Goal: Task Accomplishment & Management: Use online tool/utility

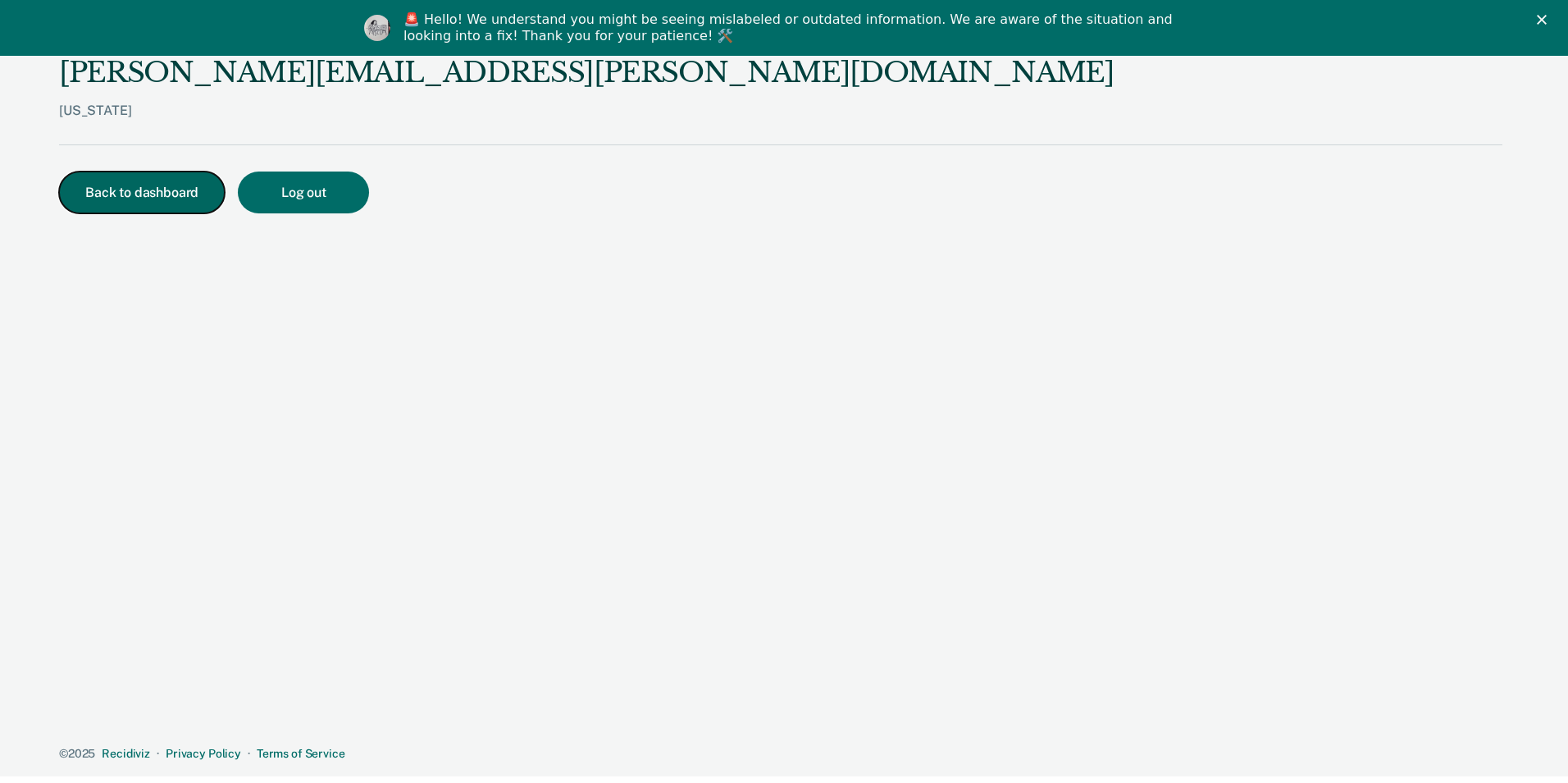
click at [139, 199] on button "Back to dashboard" at bounding box center [142, 192] width 166 height 42
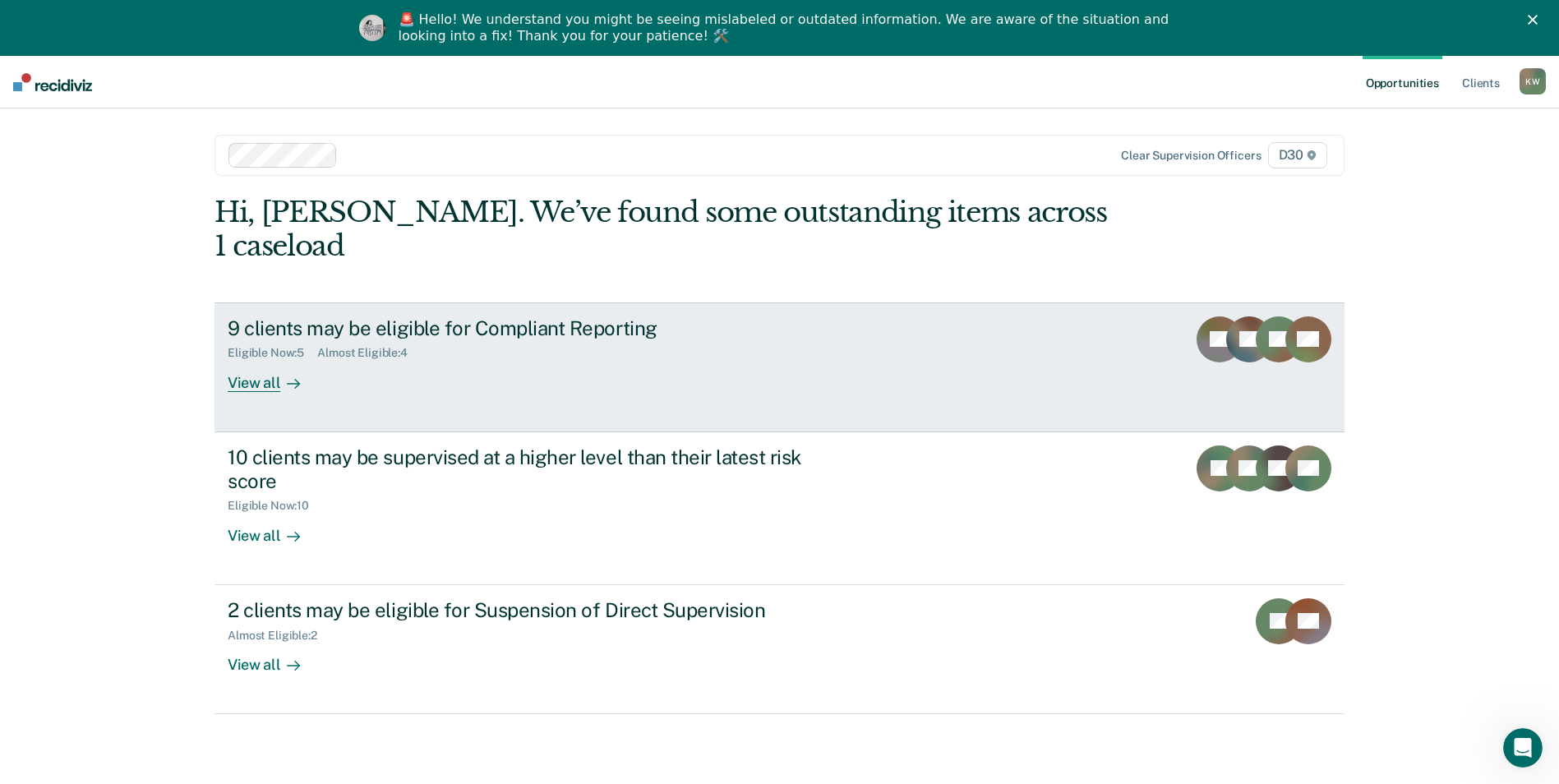
click at [244, 360] on div "View all" at bounding box center [274, 376] width 92 height 32
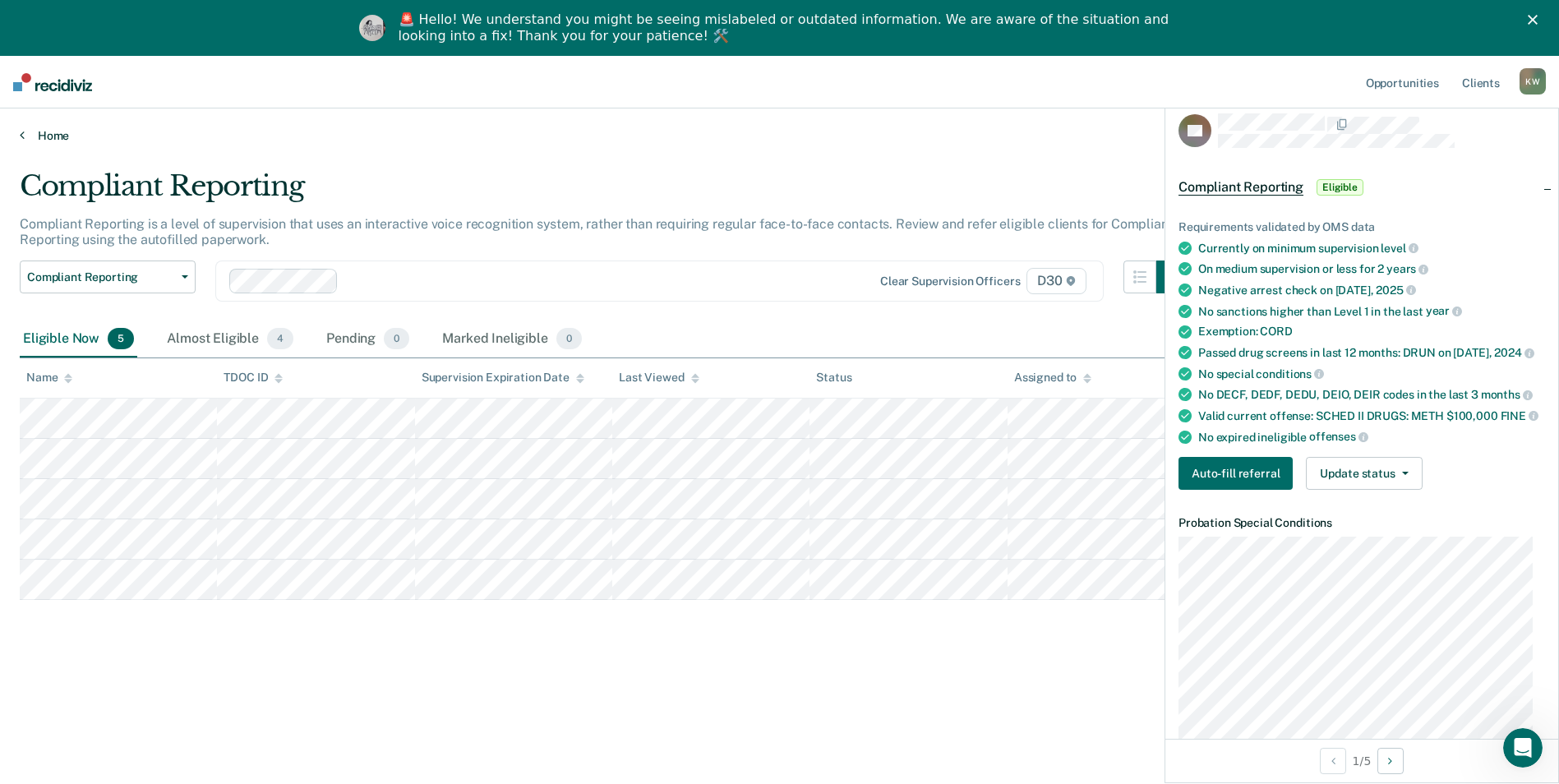
click at [63, 134] on link "Home" at bounding box center [780, 135] width 1520 height 15
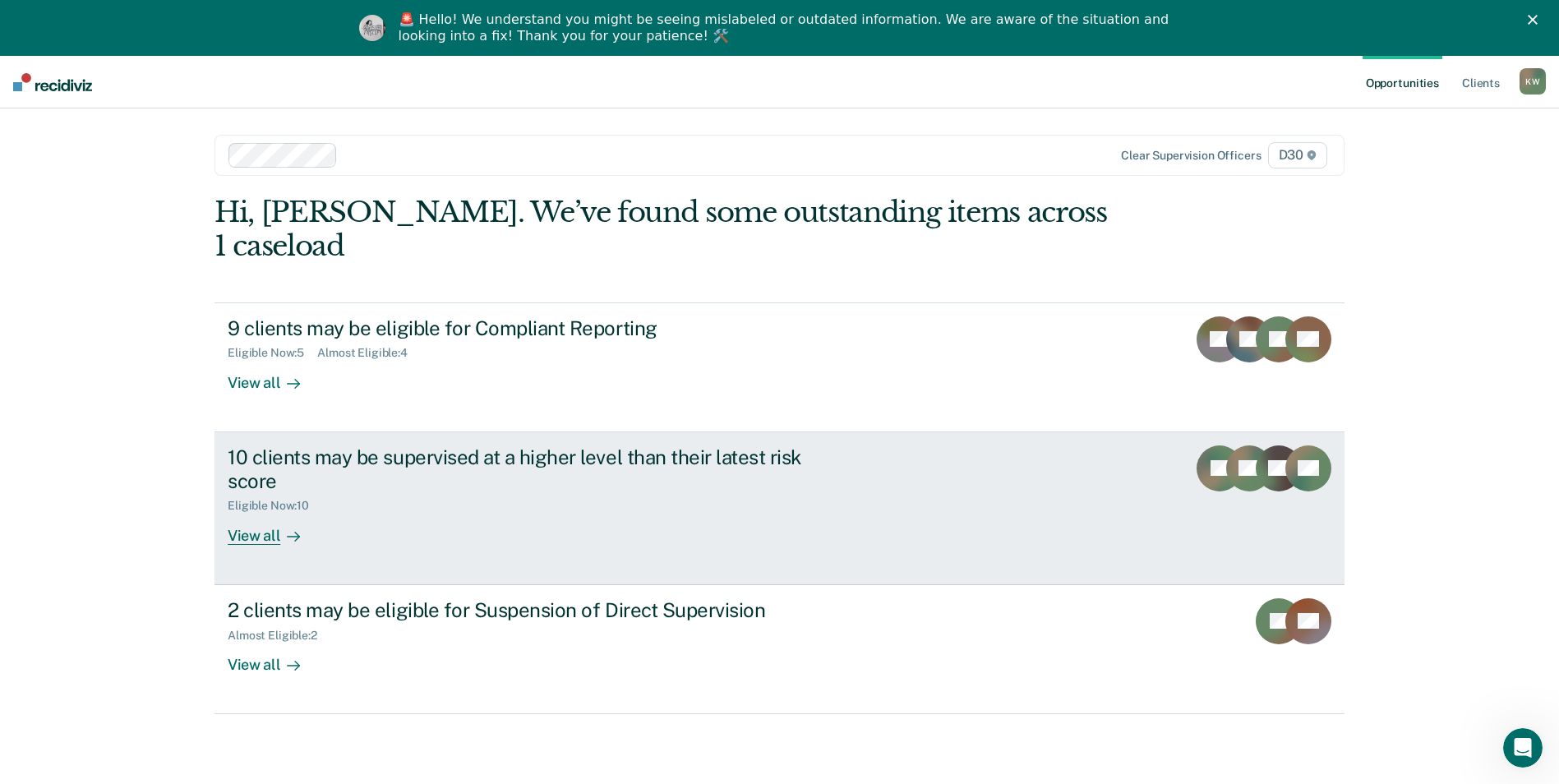
click at [249, 513] on div "View all" at bounding box center [274, 528] width 92 height 32
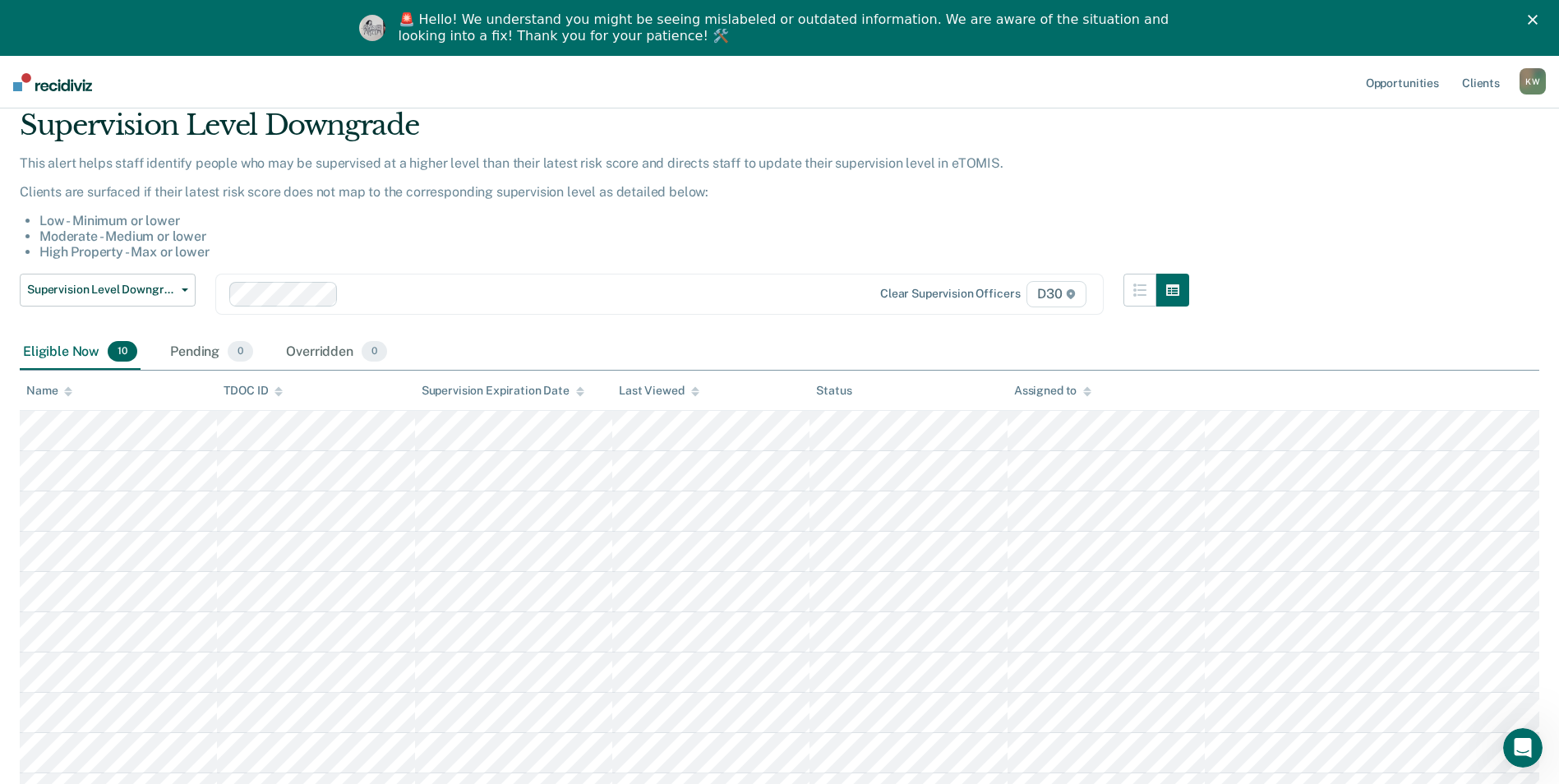
scroll to position [164, 0]
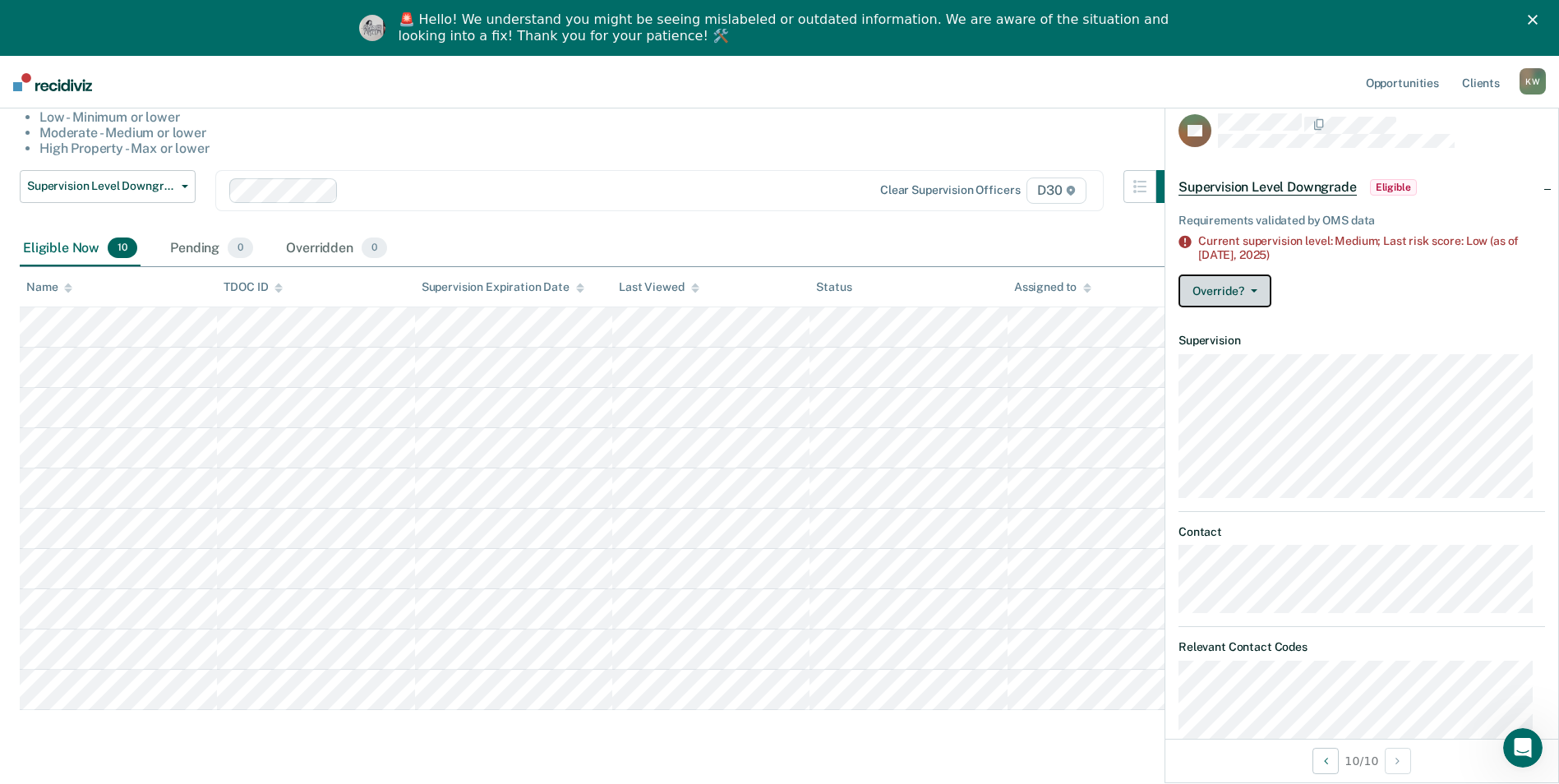
click at [1210, 297] on button "Override?" at bounding box center [1225, 291] width 93 height 33
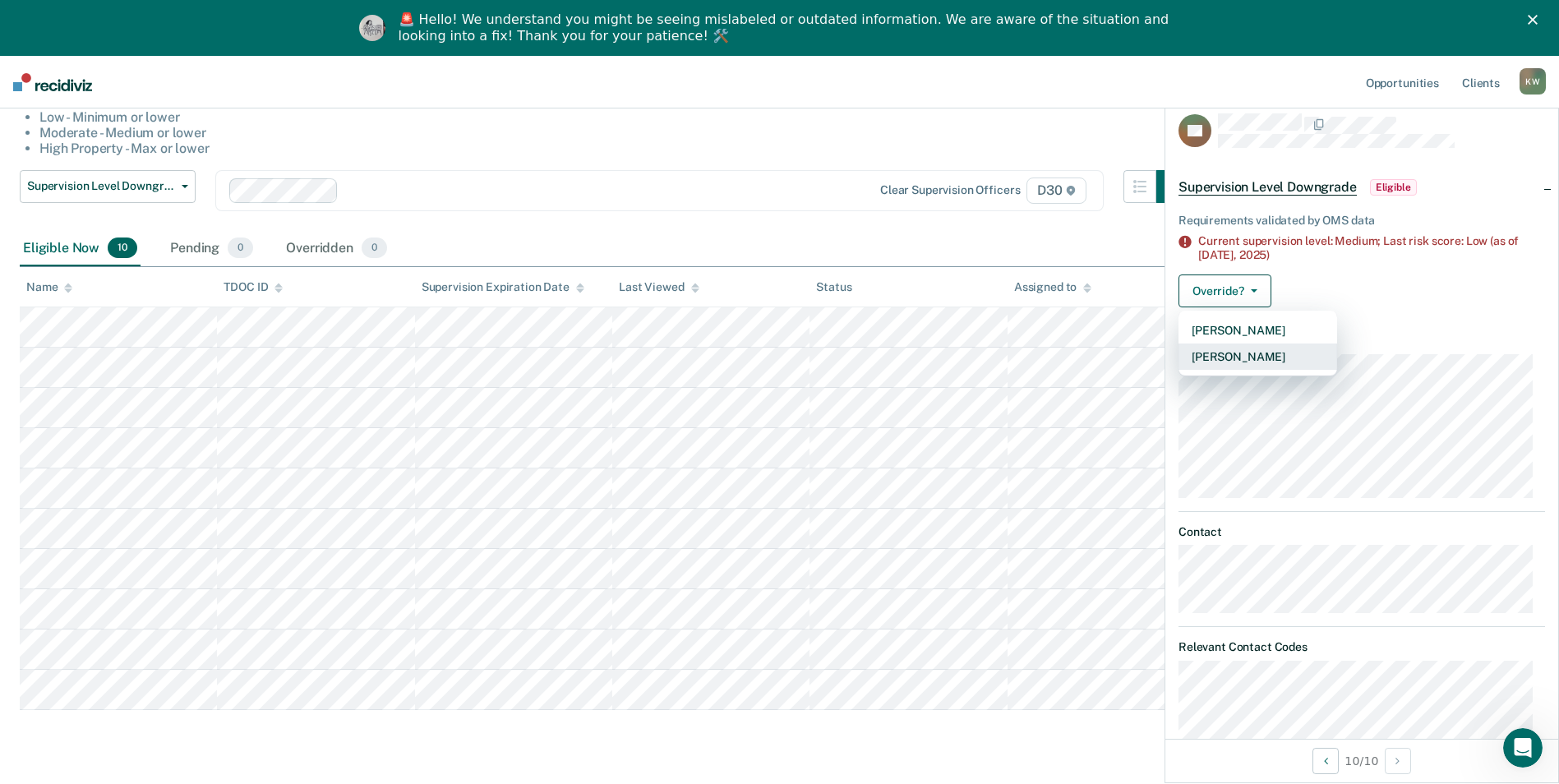
click at [1232, 359] on button "[PERSON_NAME]" at bounding box center [1258, 357] width 158 height 26
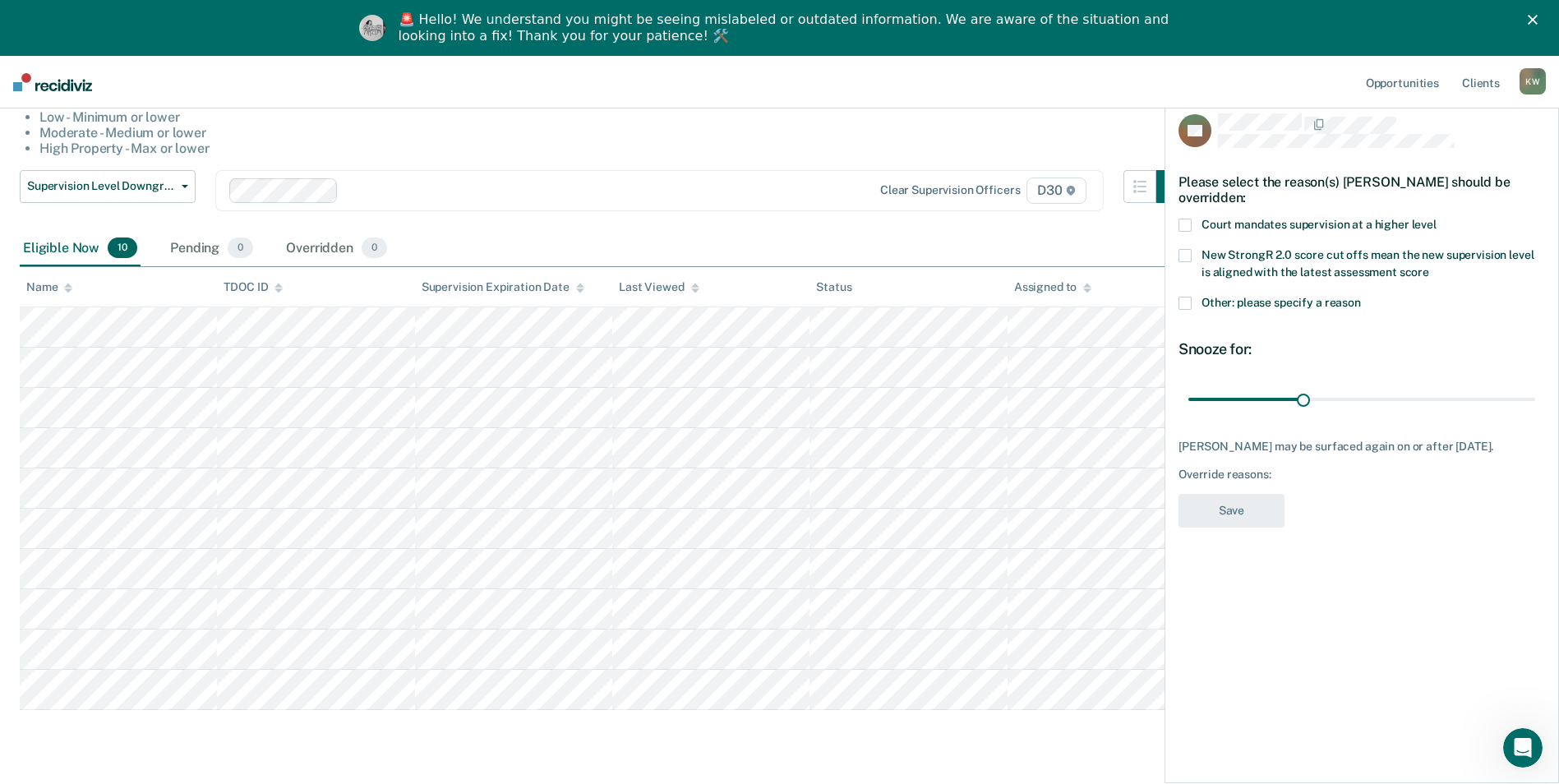
click at [1186, 222] on span at bounding box center [1185, 224] width 13 height 13
click at [1436, 218] on input "Court mandates supervision at a higher level" at bounding box center [1436, 218] width 0 height 0
drag, startPoint x: 1300, startPoint y: 393, endPoint x: 1531, endPoint y: 404, distance: 231.3
type input "90"
click at [1531, 404] on input "range" at bounding box center [1361, 399] width 346 height 29
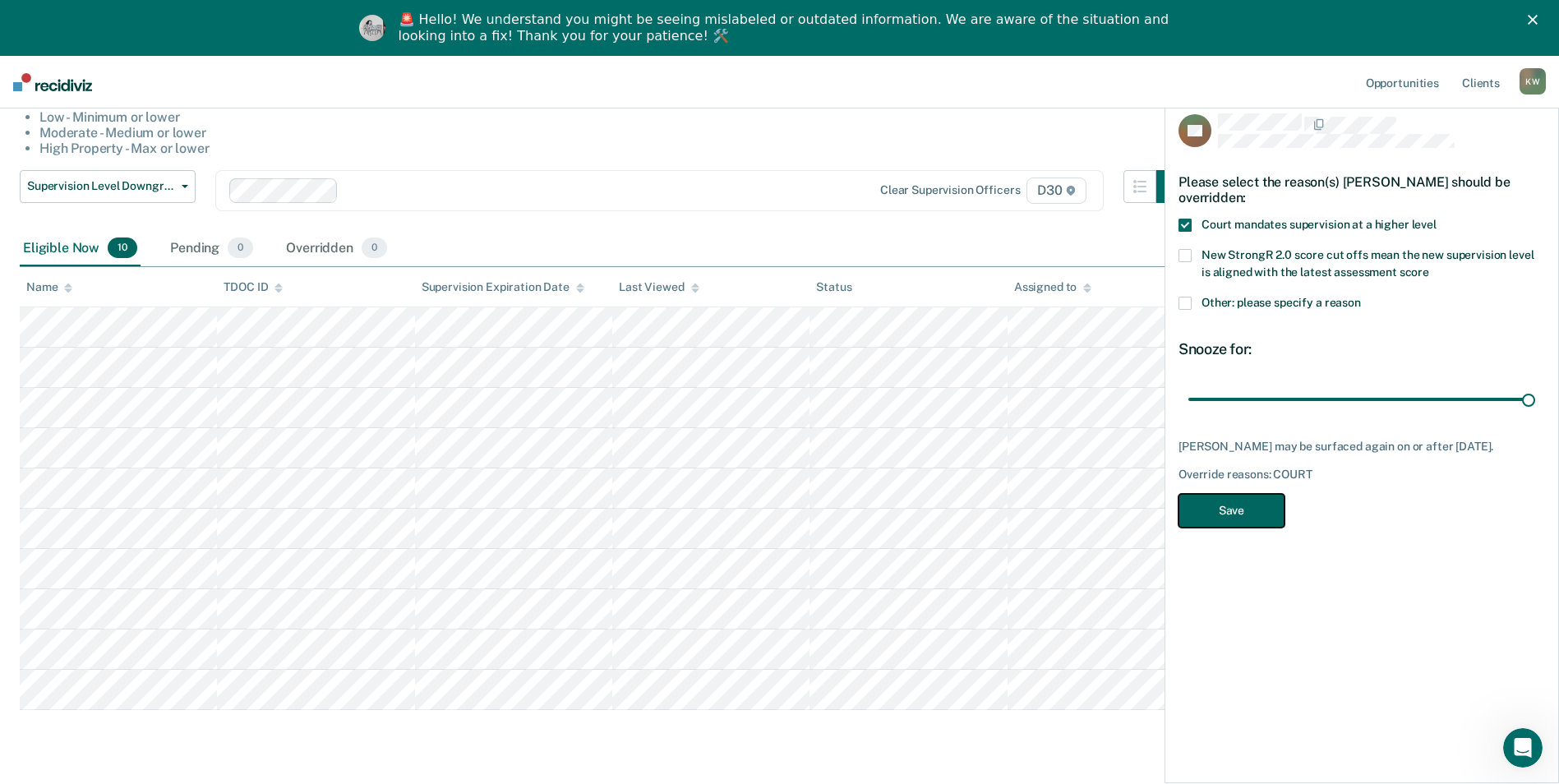
click at [1211, 512] on button "Save" at bounding box center [1232, 510] width 106 height 34
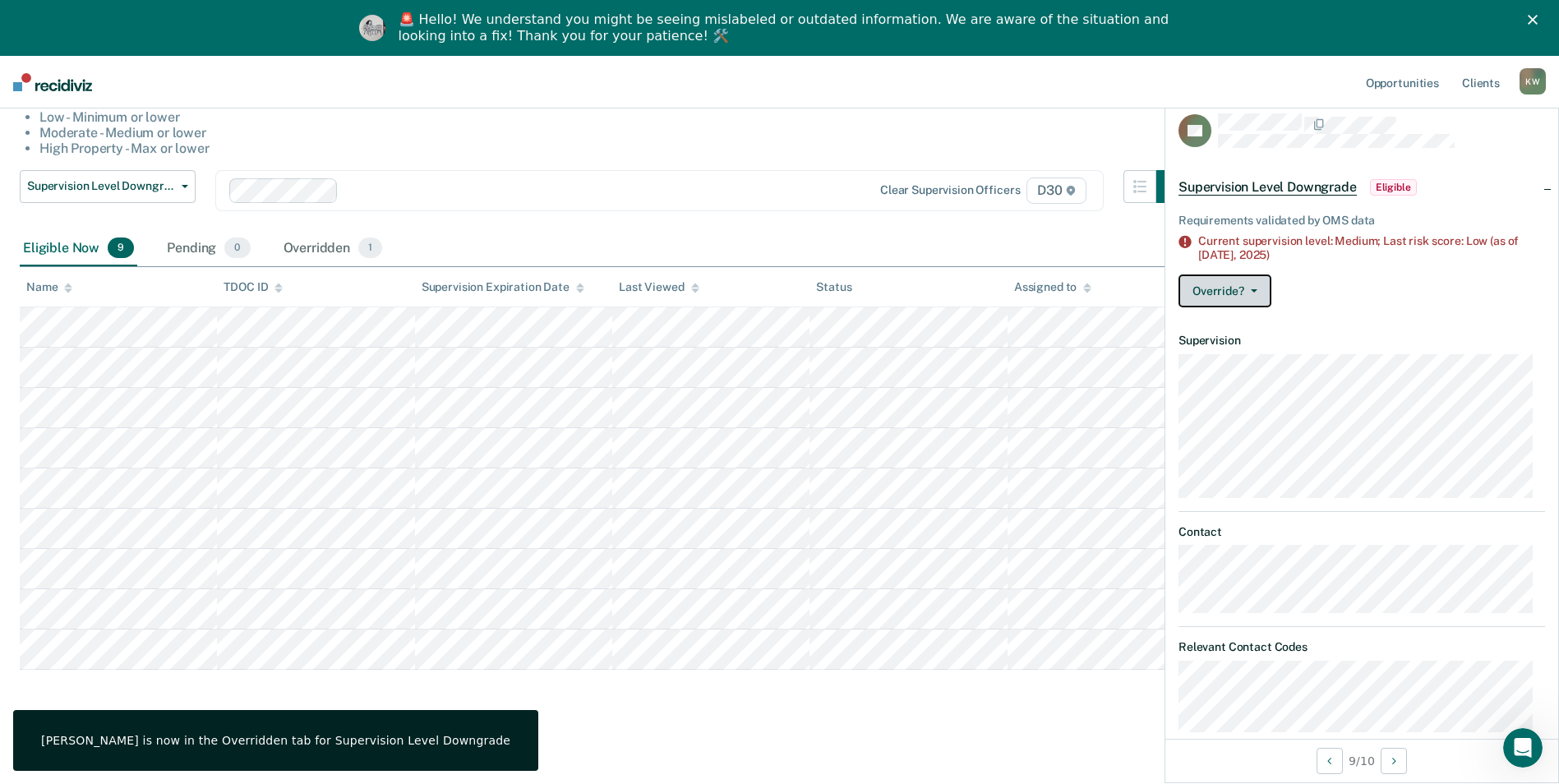
click at [1197, 292] on button "Override?" at bounding box center [1225, 291] width 93 height 33
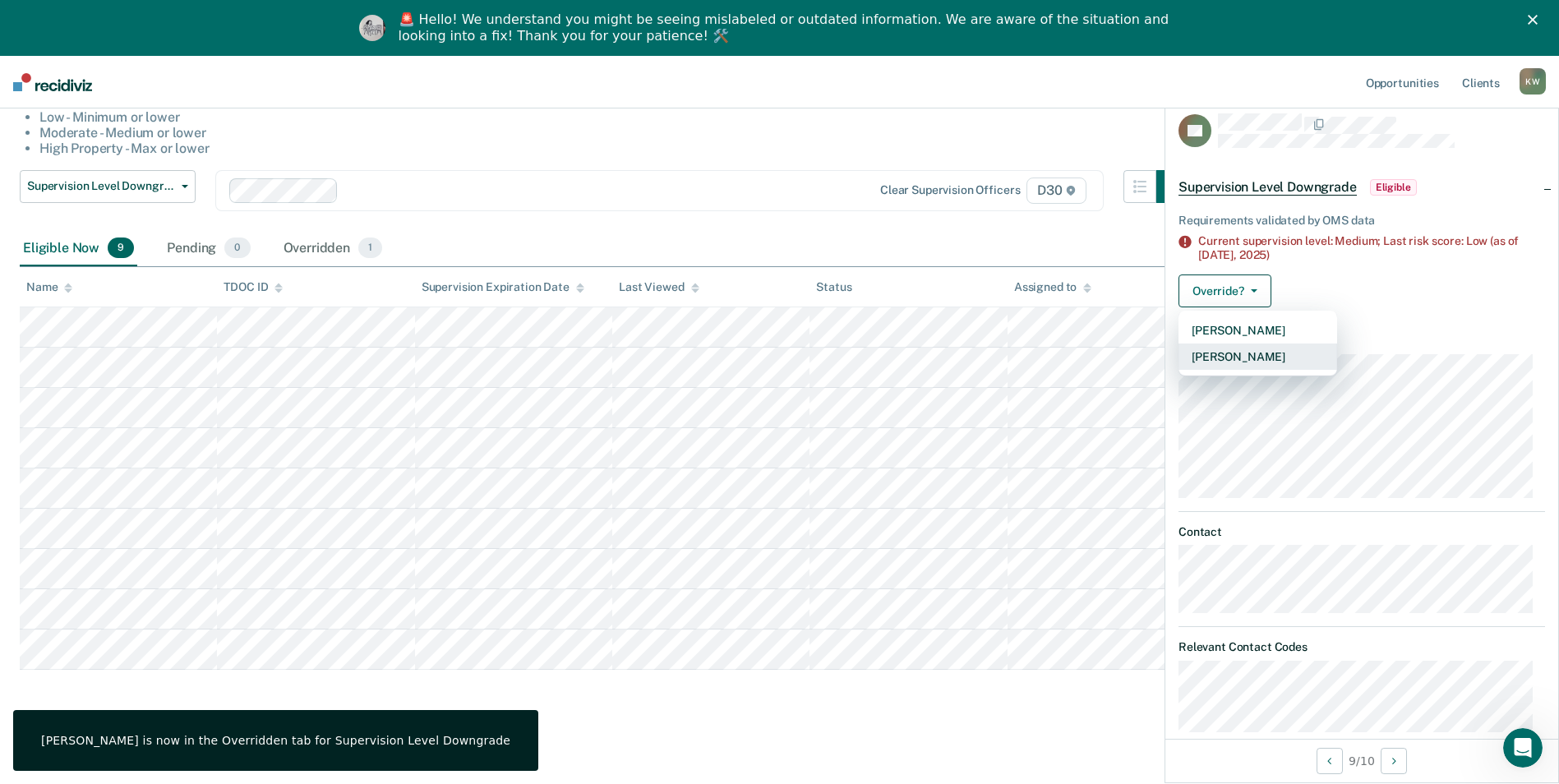
click at [1213, 357] on button "[PERSON_NAME]" at bounding box center [1258, 357] width 158 height 26
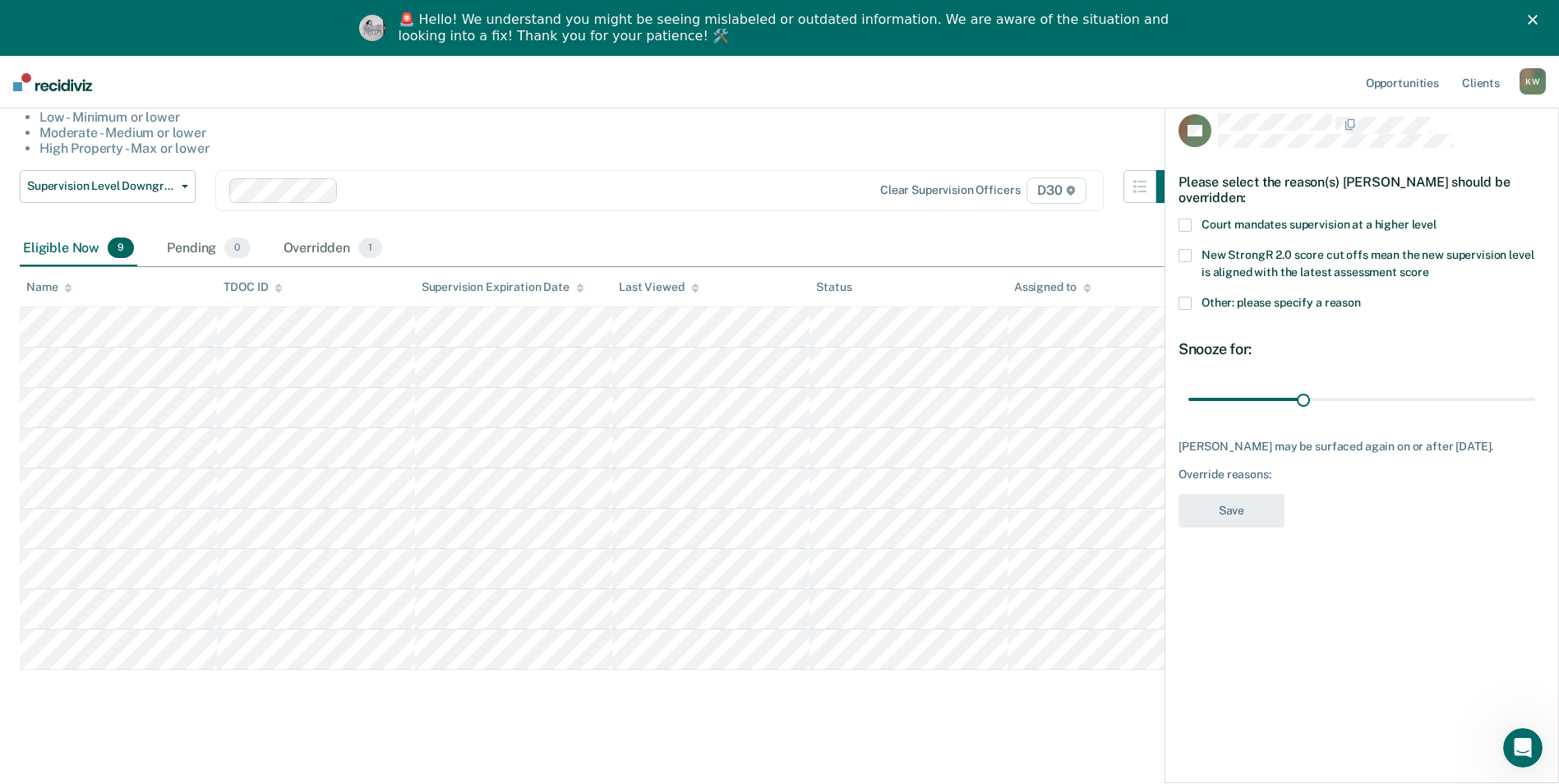
click at [1186, 224] on span at bounding box center [1185, 224] width 13 height 13
click at [1436, 218] on input "Court mandates supervision at a higher level" at bounding box center [1436, 218] width 0 height 0
drag, startPoint x: 1297, startPoint y: 400, endPoint x: 1569, endPoint y: 399, distance: 272.0
type input "90"
click at [1535, 399] on input "range" at bounding box center [1361, 399] width 346 height 29
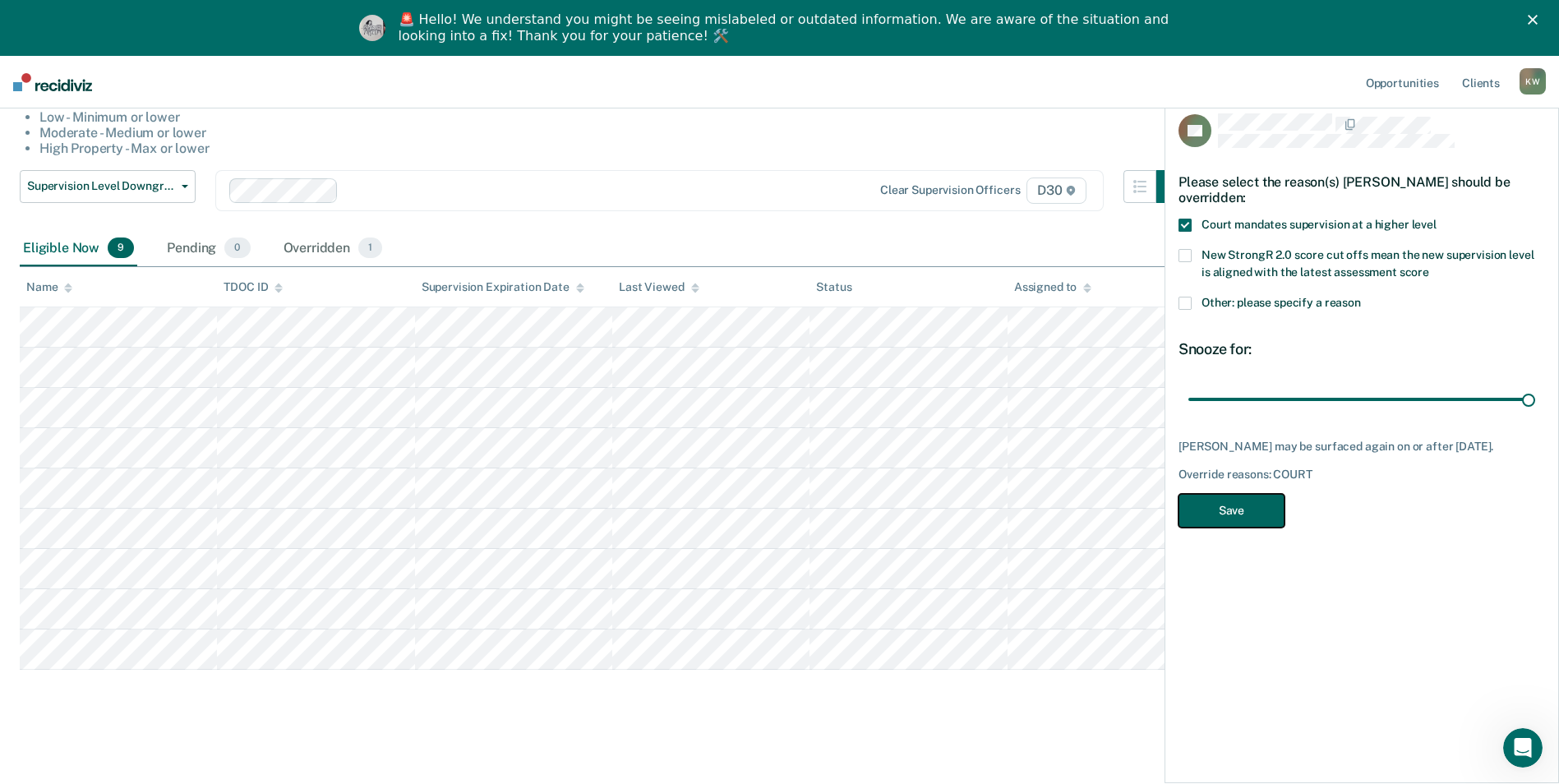
click at [1241, 527] on button "Save" at bounding box center [1232, 510] width 106 height 34
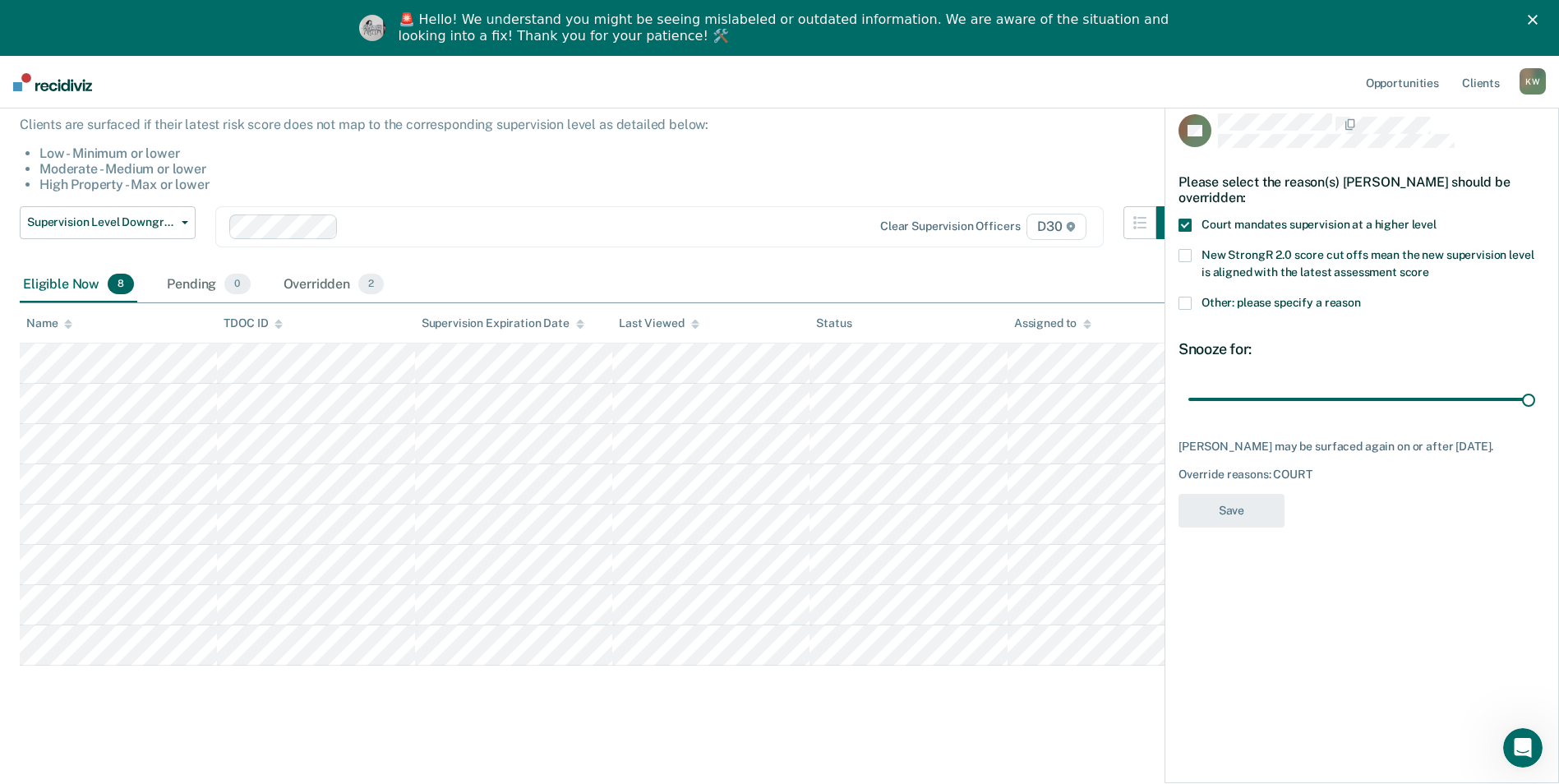
scroll to position [128, 0]
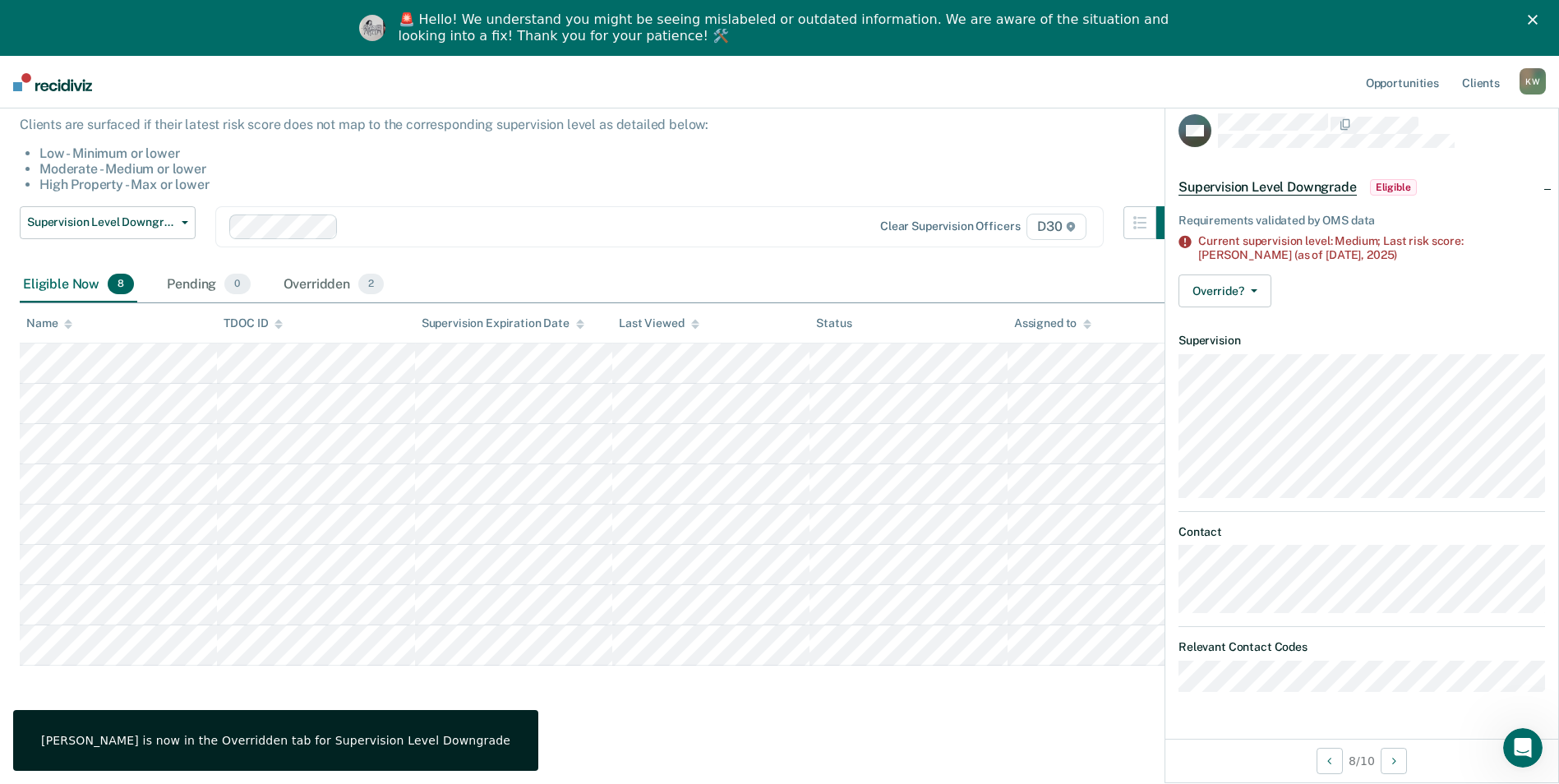
click at [1195, 268] on div "Requirements validated by OMS data Current supervision level: Medium; Last risk…" at bounding box center [1361, 257] width 393 height 126
click at [1205, 287] on button "Override?" at bounding box center [1225, 291] width 93 height 33
click at [1229, 351] on button "[PERSON_NAME]" at bounding box center [1258, 357] width 158 height 26
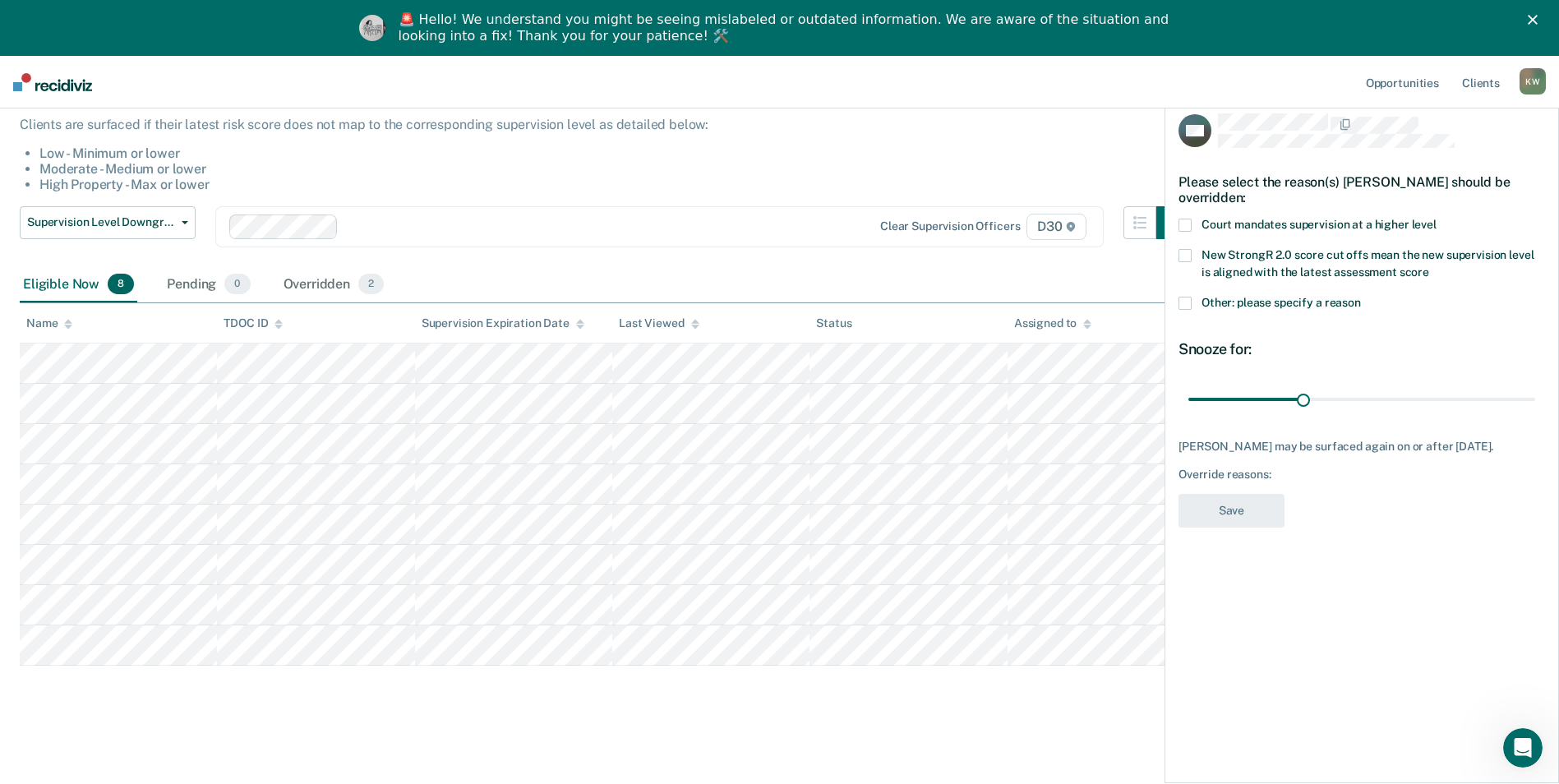
click at [1190, 218] on span at bounding box center [1185, 224] width 13 height 13
click at [1436, 218] on input "Court mandates supervision at a higher level" at bounding box center [1436, 218] width 0 height 0
drag, startPoint x: 1302, startPoint y: 392, endPoint x: 1544, endPoint y: 404, distance: 242.3
type input "90"
click at [1535, 404] on input "range" at bounding box center [1361, 399] width 346 height 29
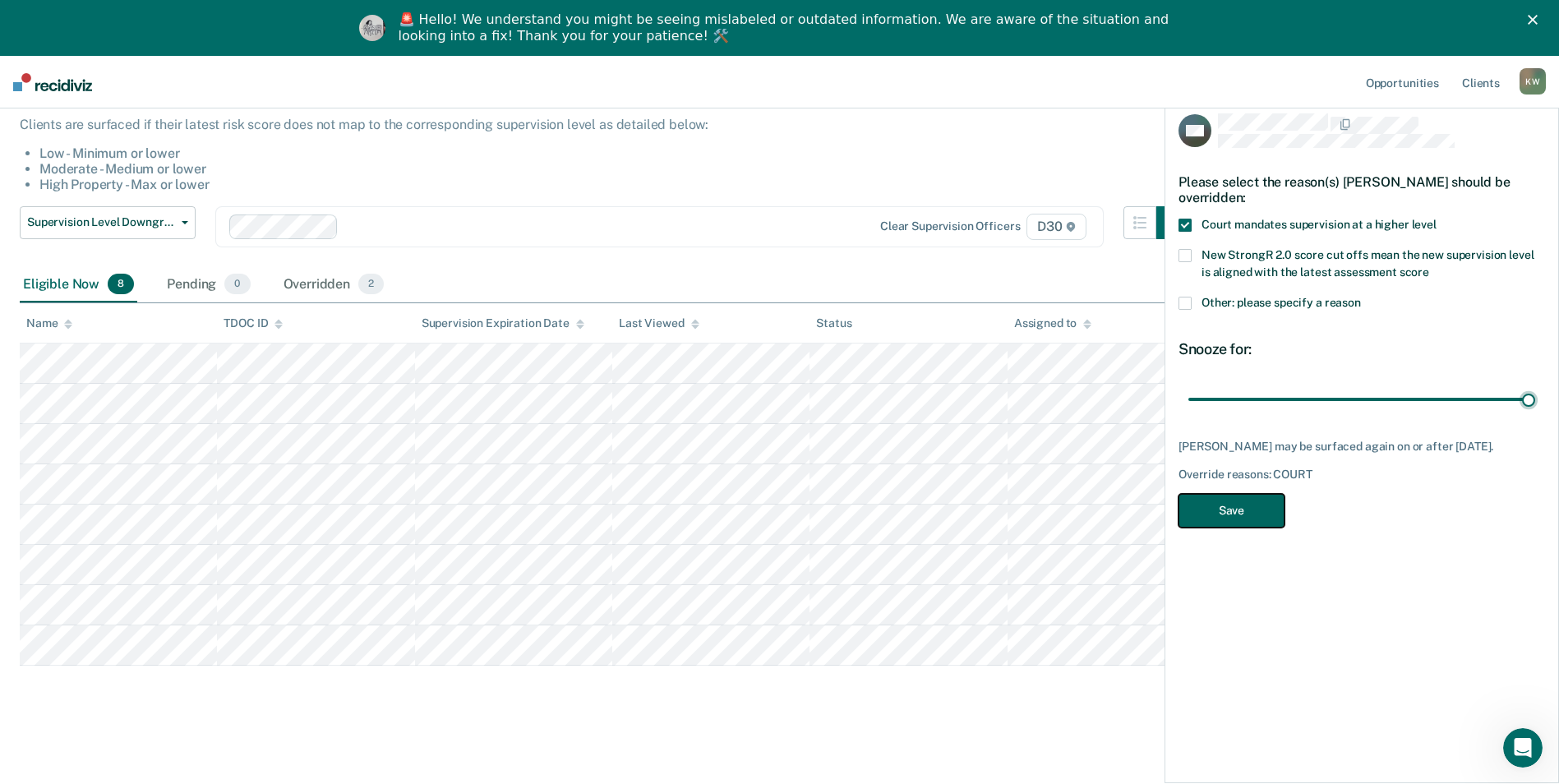
click at [1219, 522] on button "Save" at bounding box center [1232, 510] width 106 height 34
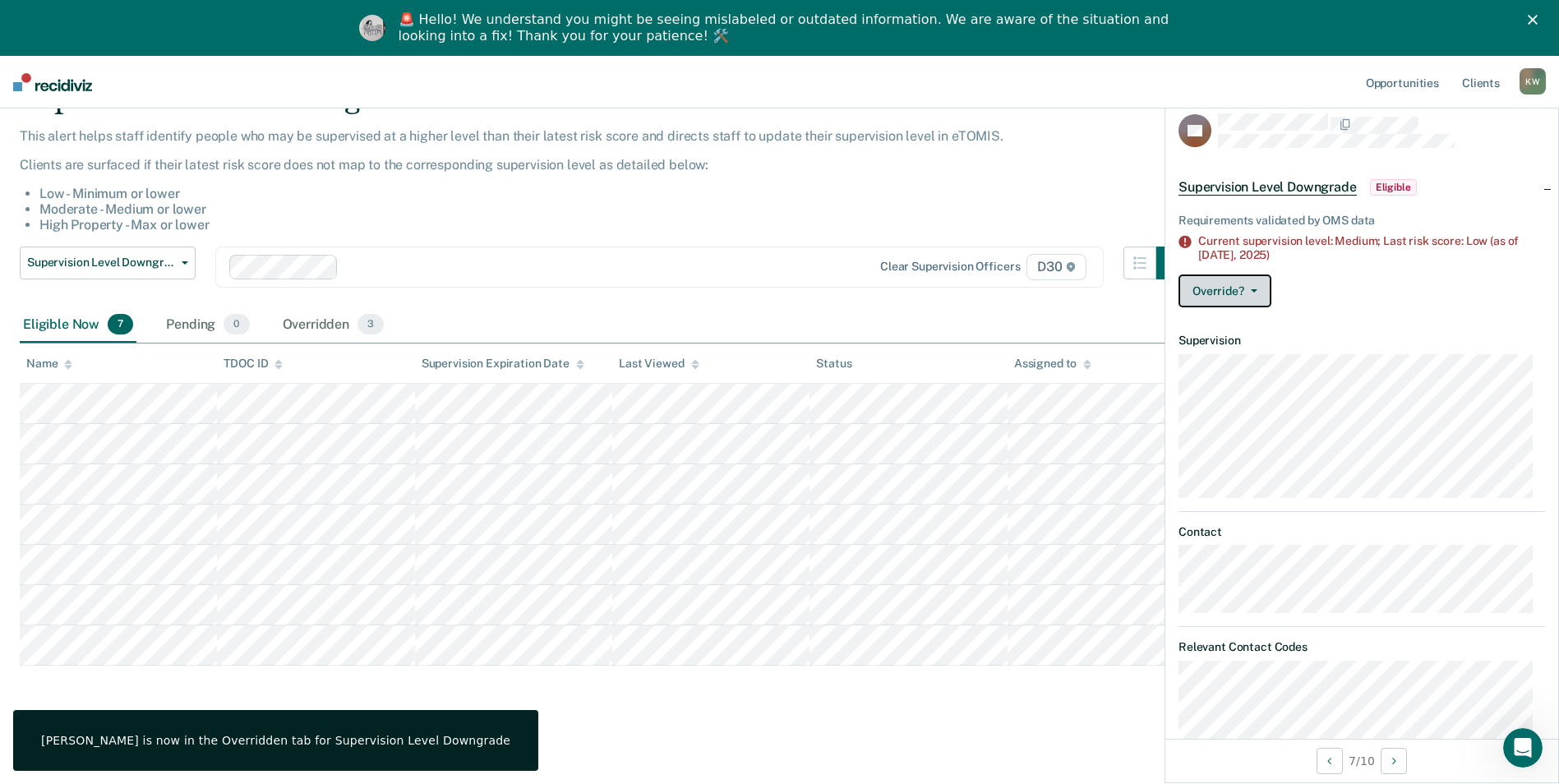
click at [1213, 294] on button "Override?" at bounding box center [1225, 291] width 93 height 33
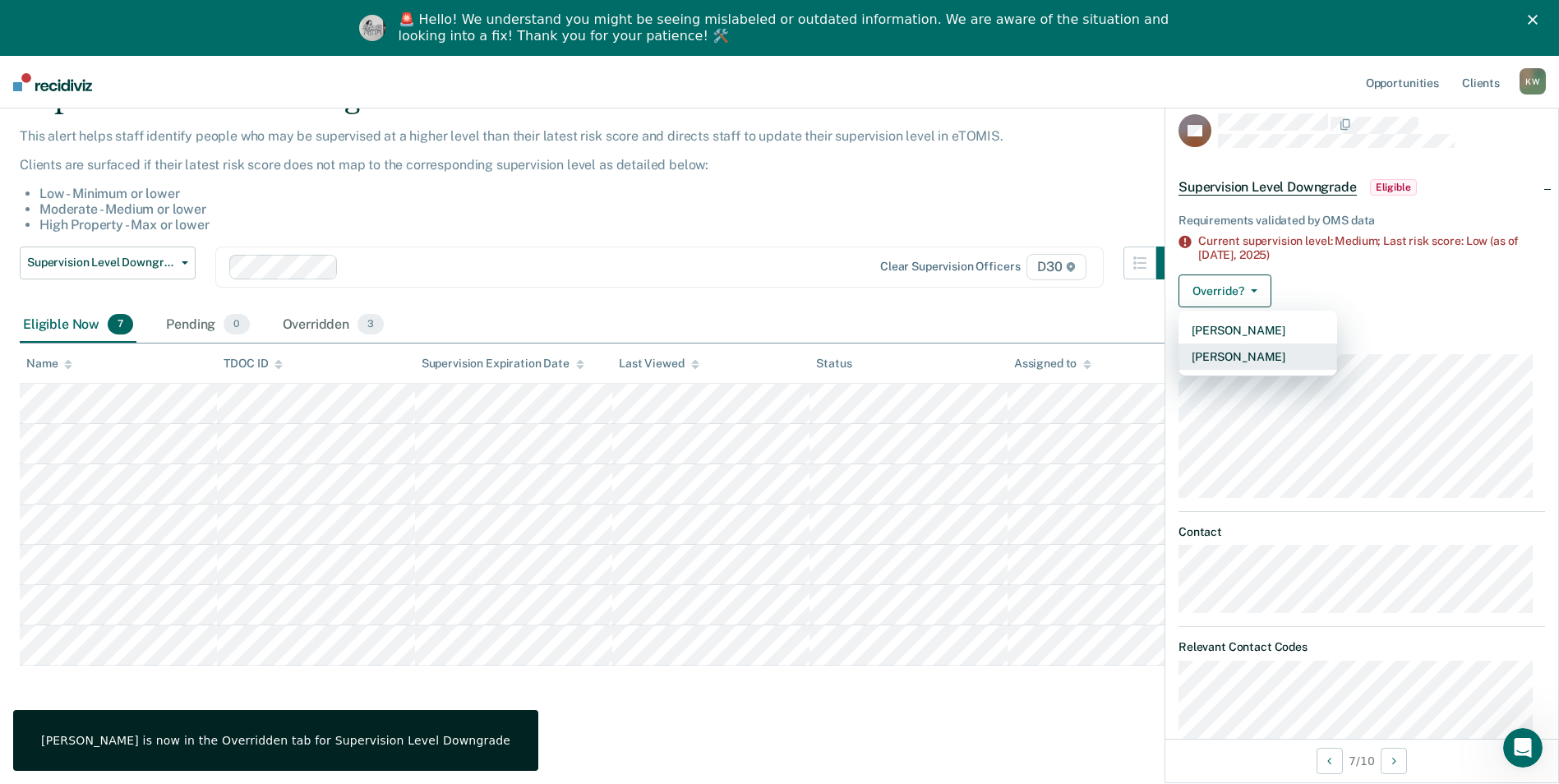
click at [1226, 352] on button "[PERSON_NAME]" at bounding box center [1258, 357] width 158 height 26
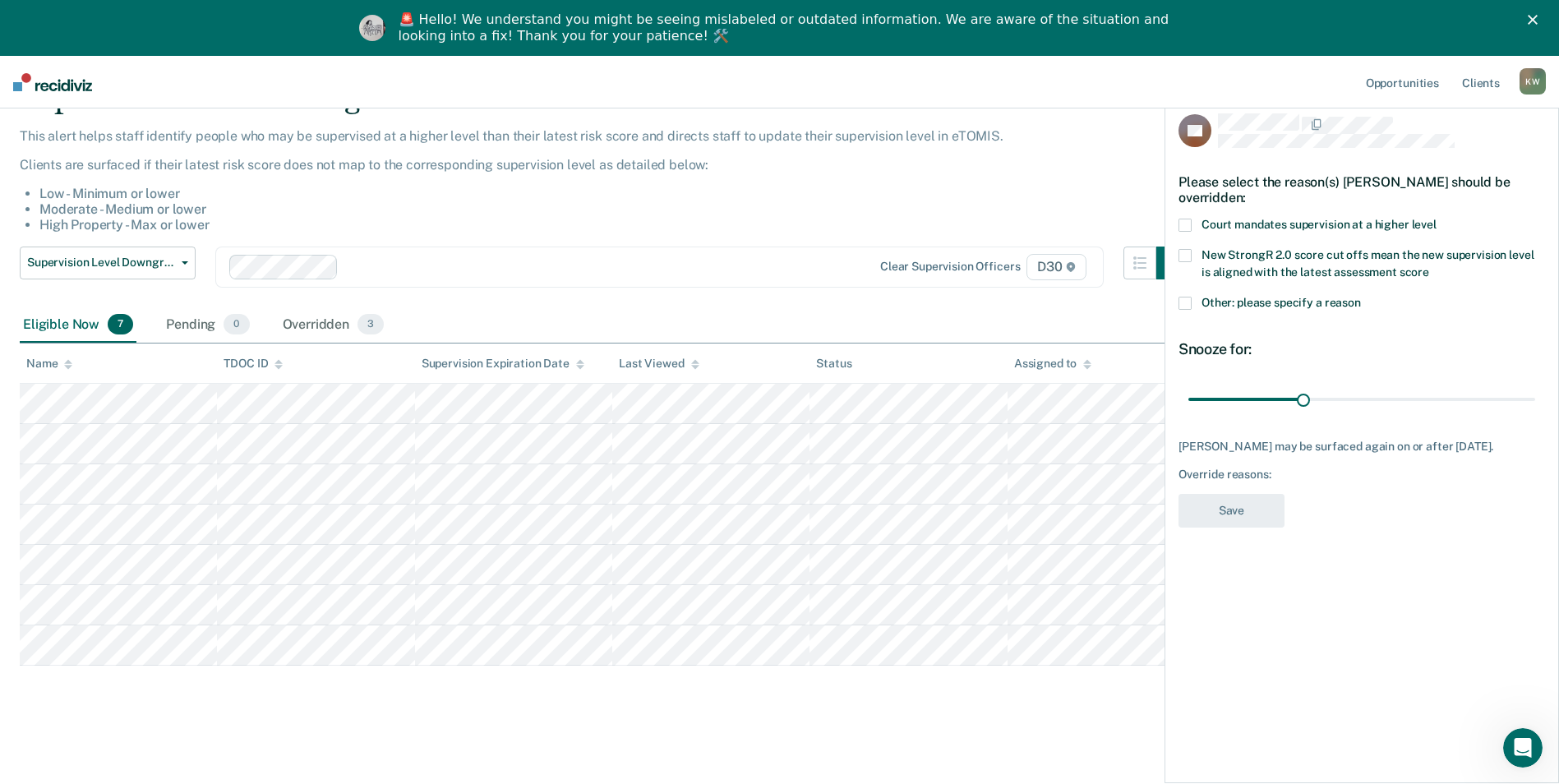
click at [1184, 213] on div "Please select the reason(s) [PERSON_NAME] should be overridden:" at bounding box center [1361, 190] width 366 height 57
click at [1180, 229] on span at bounding box center [1185, 224] width 13 height 13
click at [1436, 218] on input "Court mandates supervision at a higher level" at bounding box center [1436, 218] width 0 height 0
drag, startPoint x: 1304, startPoint y: 399, endPoint x: 1536, endPoint y: 399, distance: 232.0
type input "90"
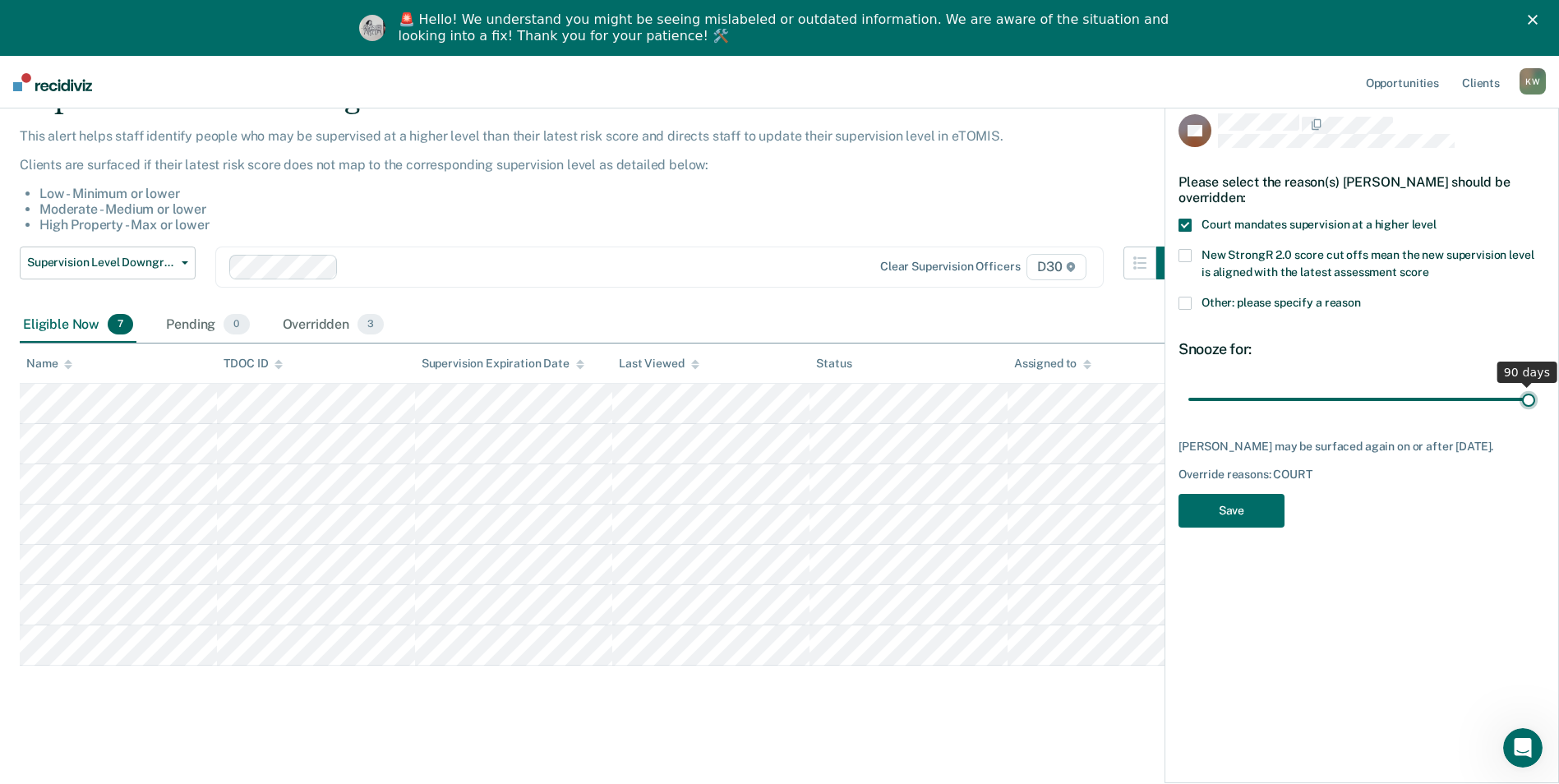
click at [1535, 399] on input "range" at bounding box center [1361, 399] width 346 height 29
click at [1228, 505] on button "Save" at bounding box center [1232, 510] width 106 height 34
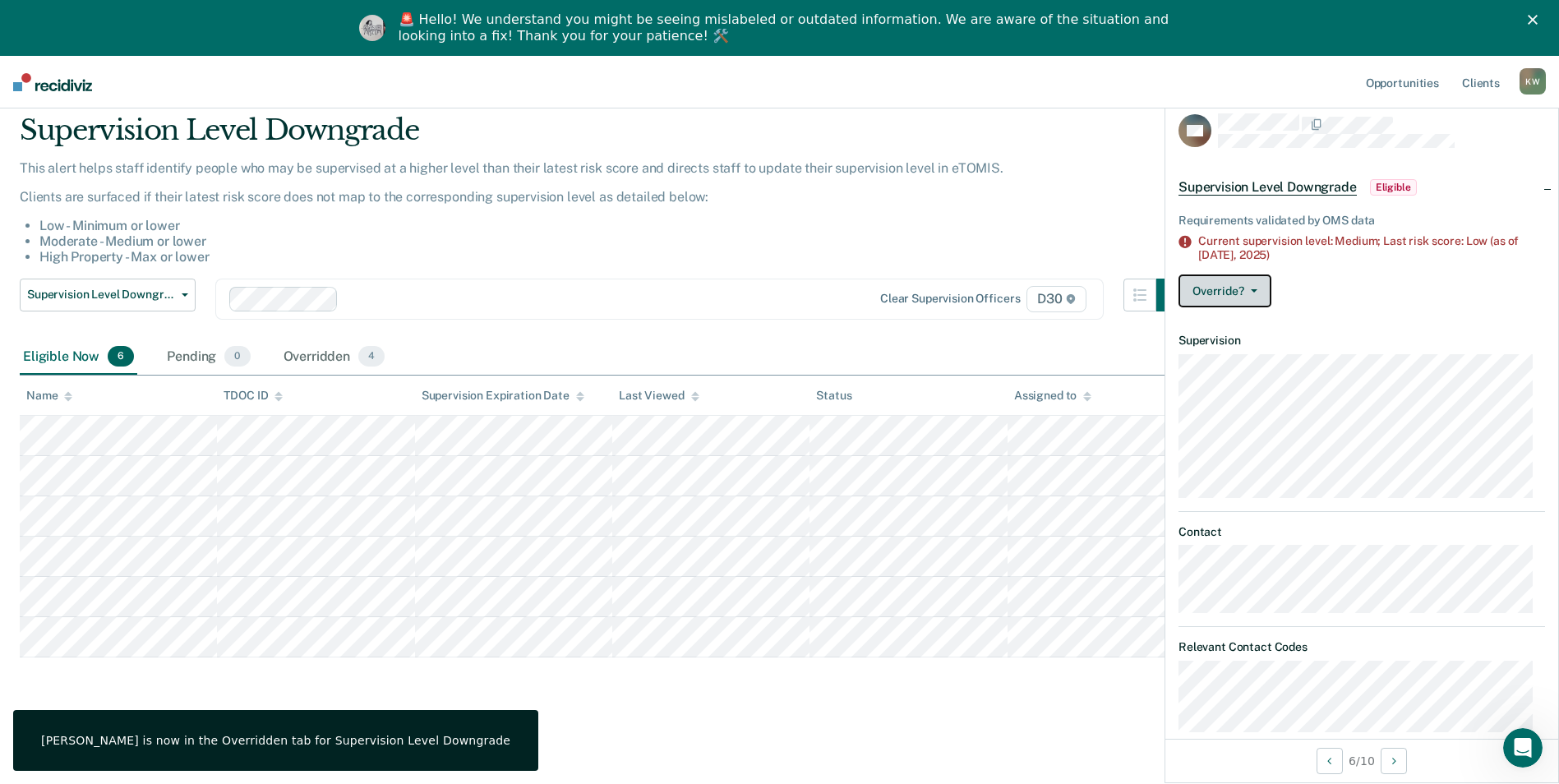
click at [1220, 292] on button "Override?" at bounding box center [1225, 291] width 93 height 33
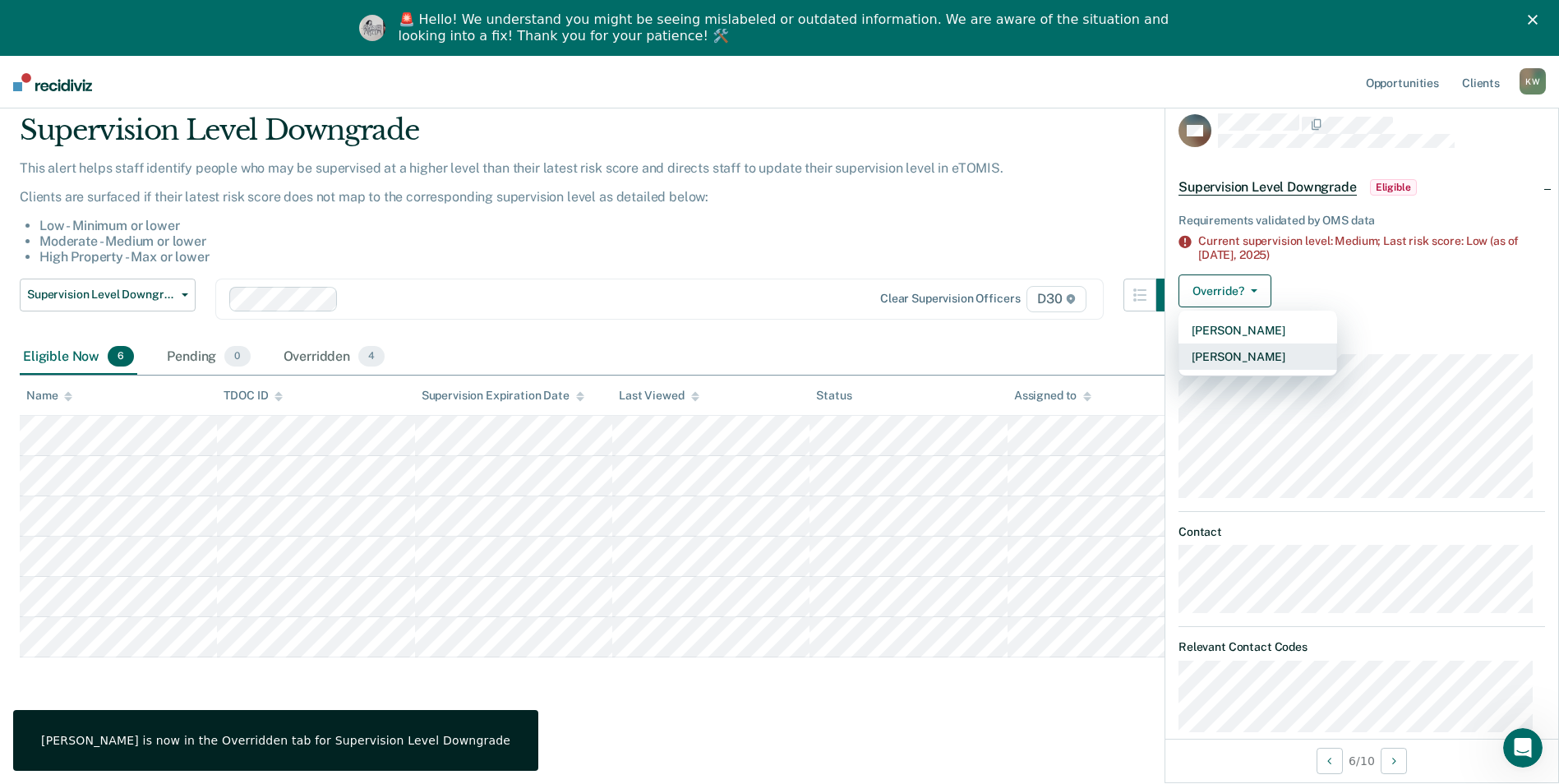
click at [1228, 356] on button "[PERSON_NAME]" at bounding box center [1258, 357] width 158 height 26
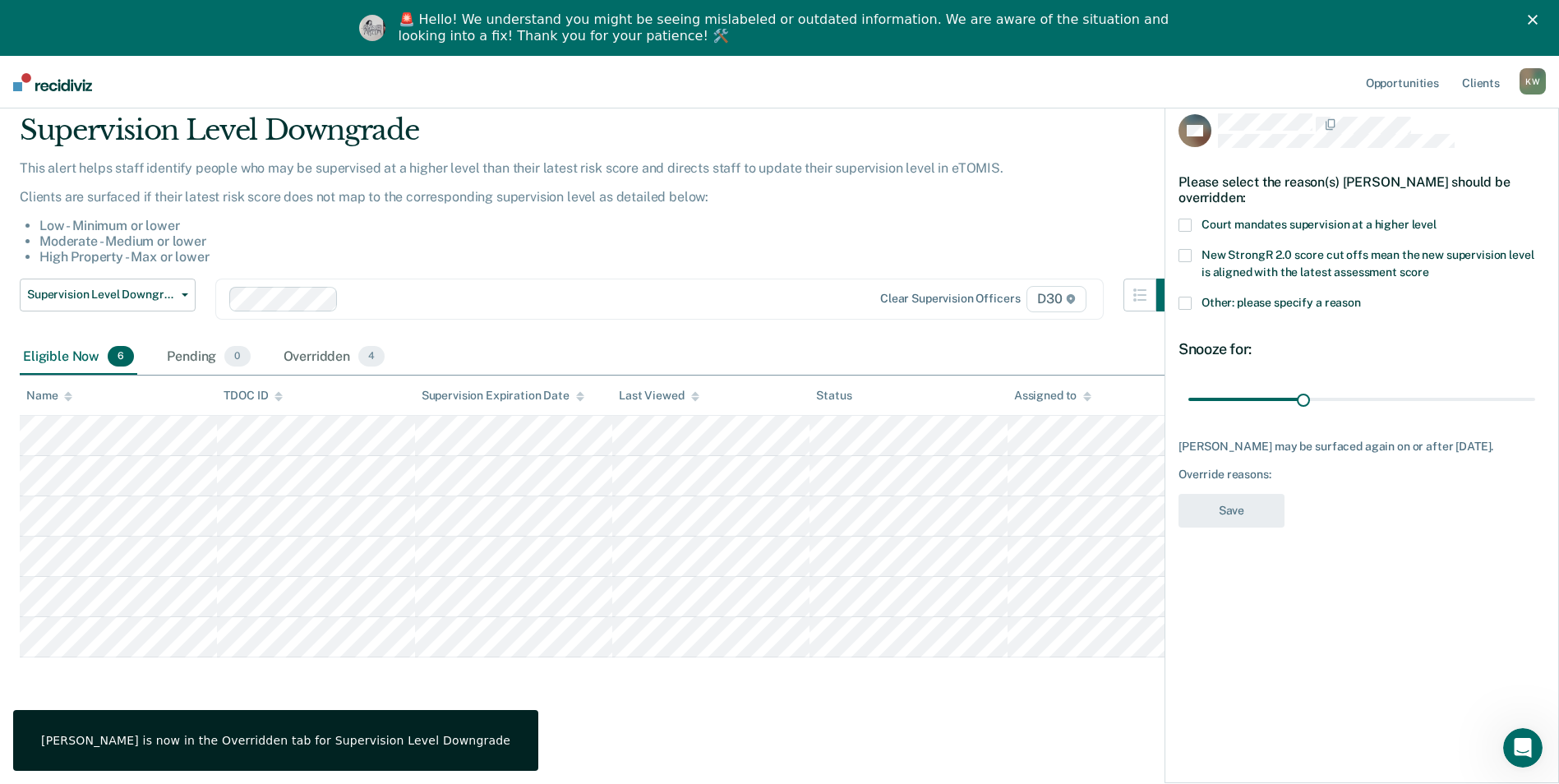
click at [1191, 219] on span at bounding box center [1185, 224] width 13 height 13
click at [1436, 218] on input "Court mandates supervision at a higher level" at bounding box center [1436, 218] width 0 height 0
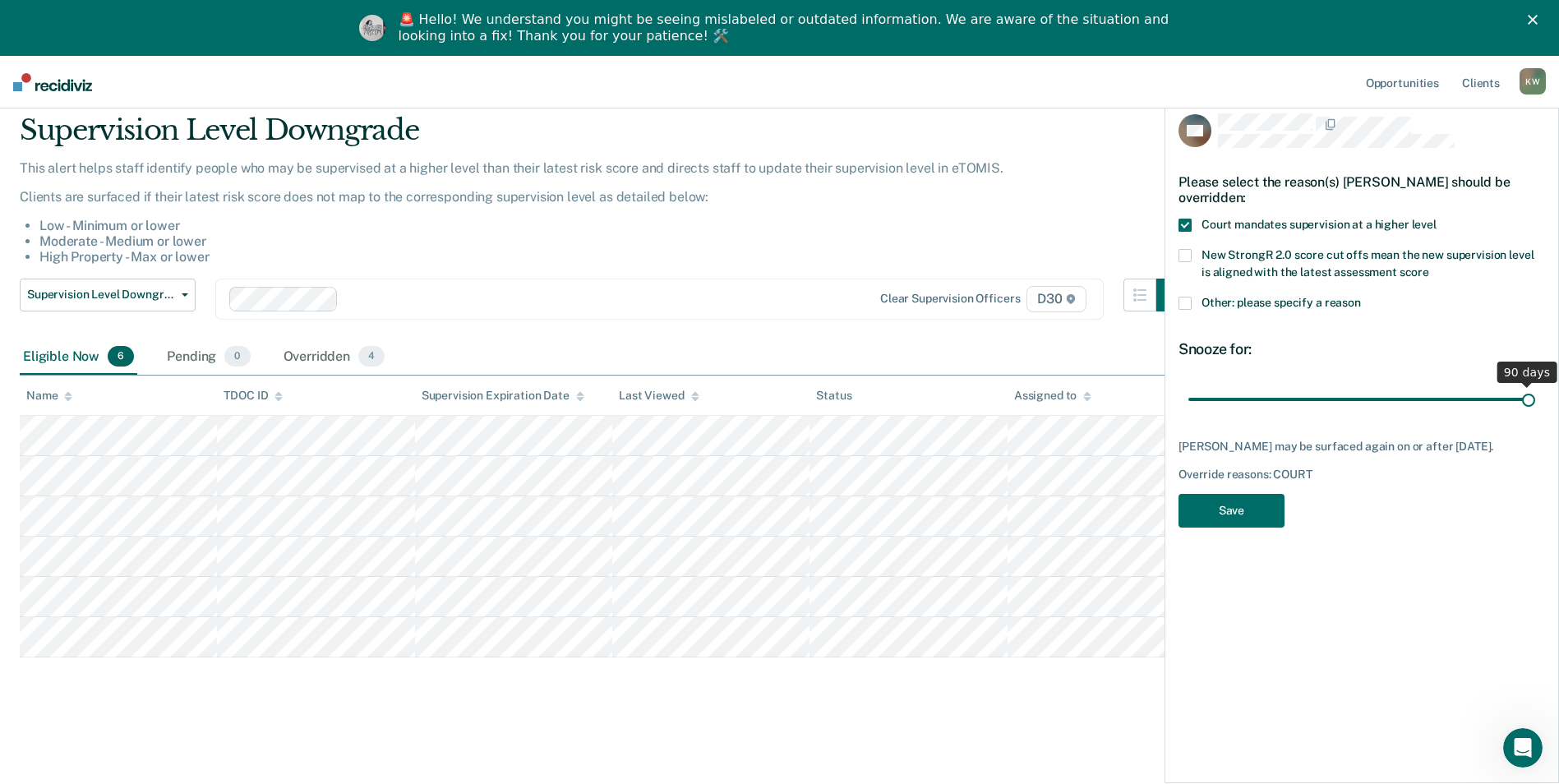
drag, startPoint x: 1305, startPoint y: 397, endPoint x: 1544, endPoint y: 412, distance: 239.5
type input "90"
click at [1535, 412] on input "range" at bounding box center [1361, 399] width 346 height 29
click at [1218, 518] on button "Save" at bounding box center [1232, 510] width 106 height 34
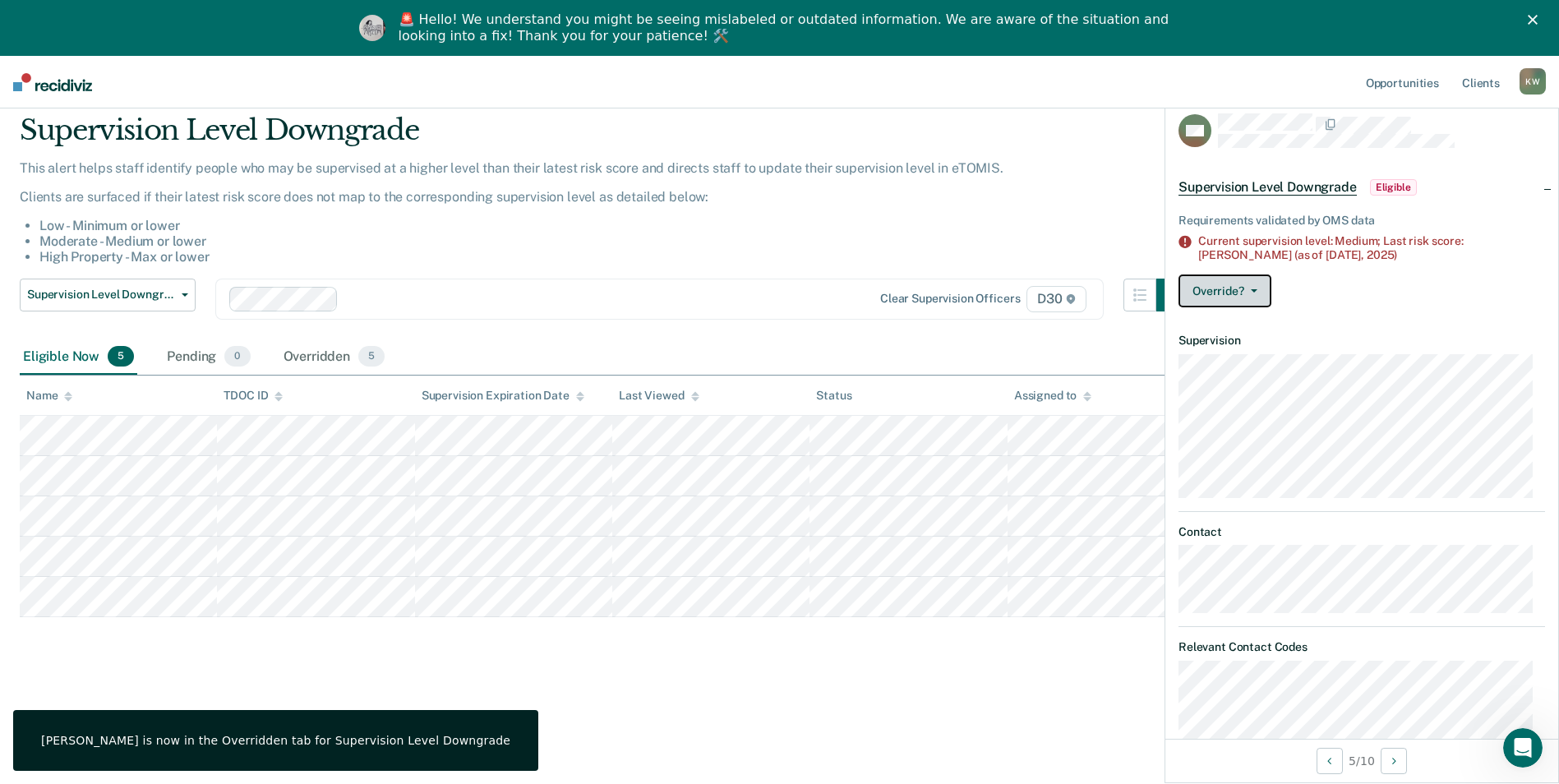
click at [1211, 285] on button "Override?" at bounding box center [1225, 291] width 93 height 33
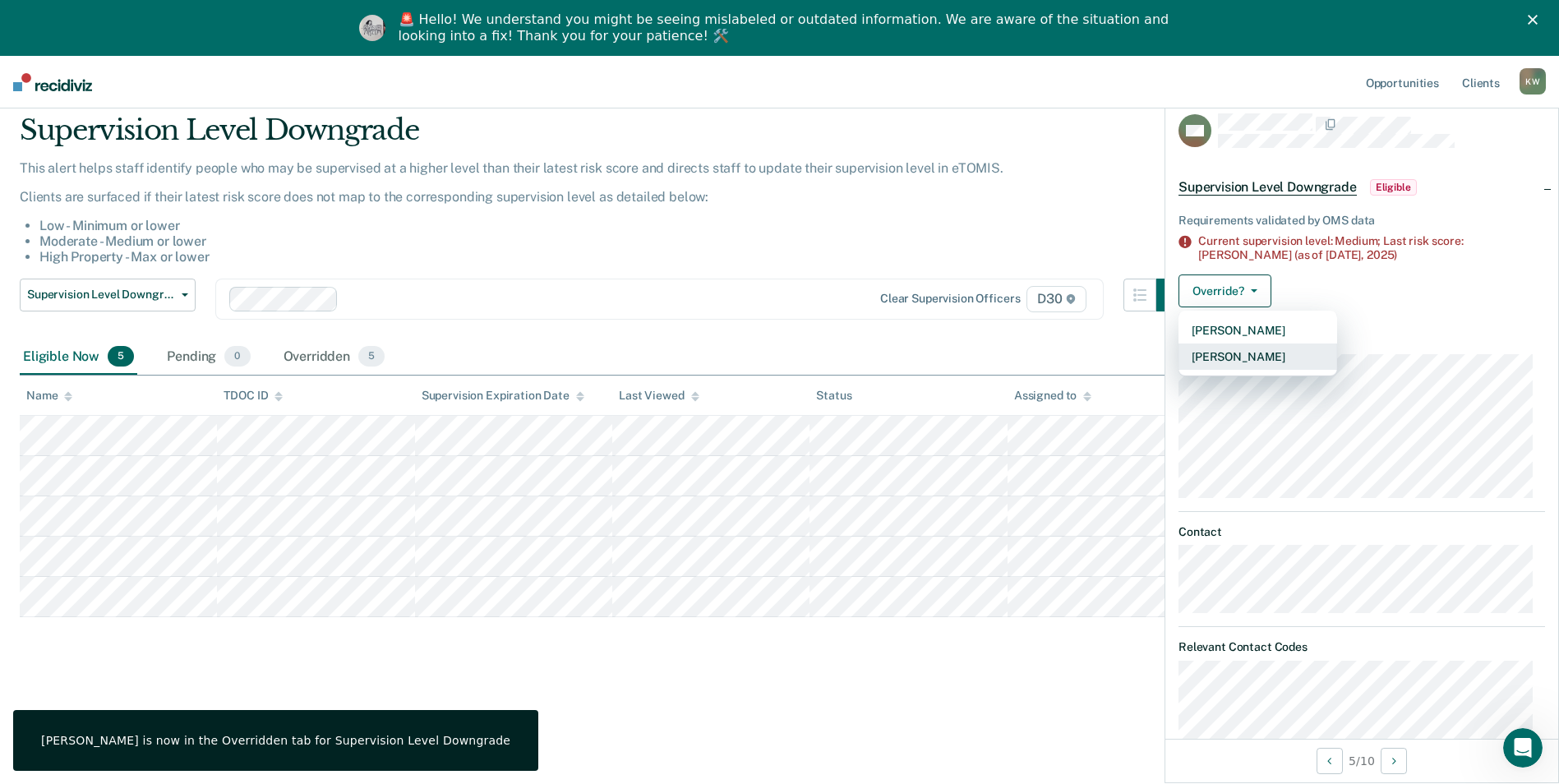
click at [1221, 354] on button "[PERSON_NAME]" at bounding box center [1258, 357] width 158 height 26
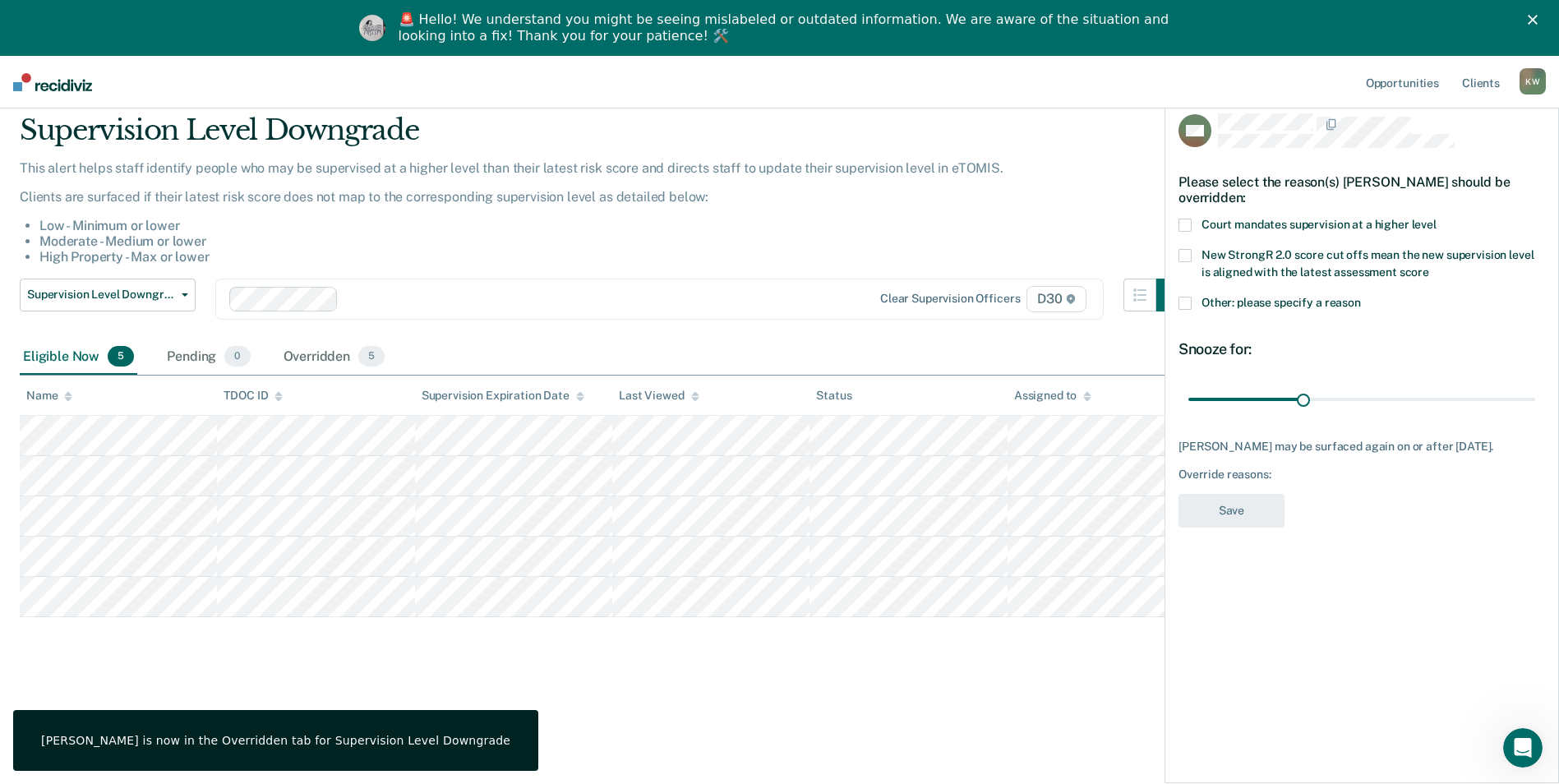
click at [1192, 220] on label "Court mandates supervision at a higher level" at bounding box center [1361, 227] width 366 height 17
click at [1436, 218] on input "Court mandates supervision at a higher level" at bounding box center [1436, 218] width 0 height 0
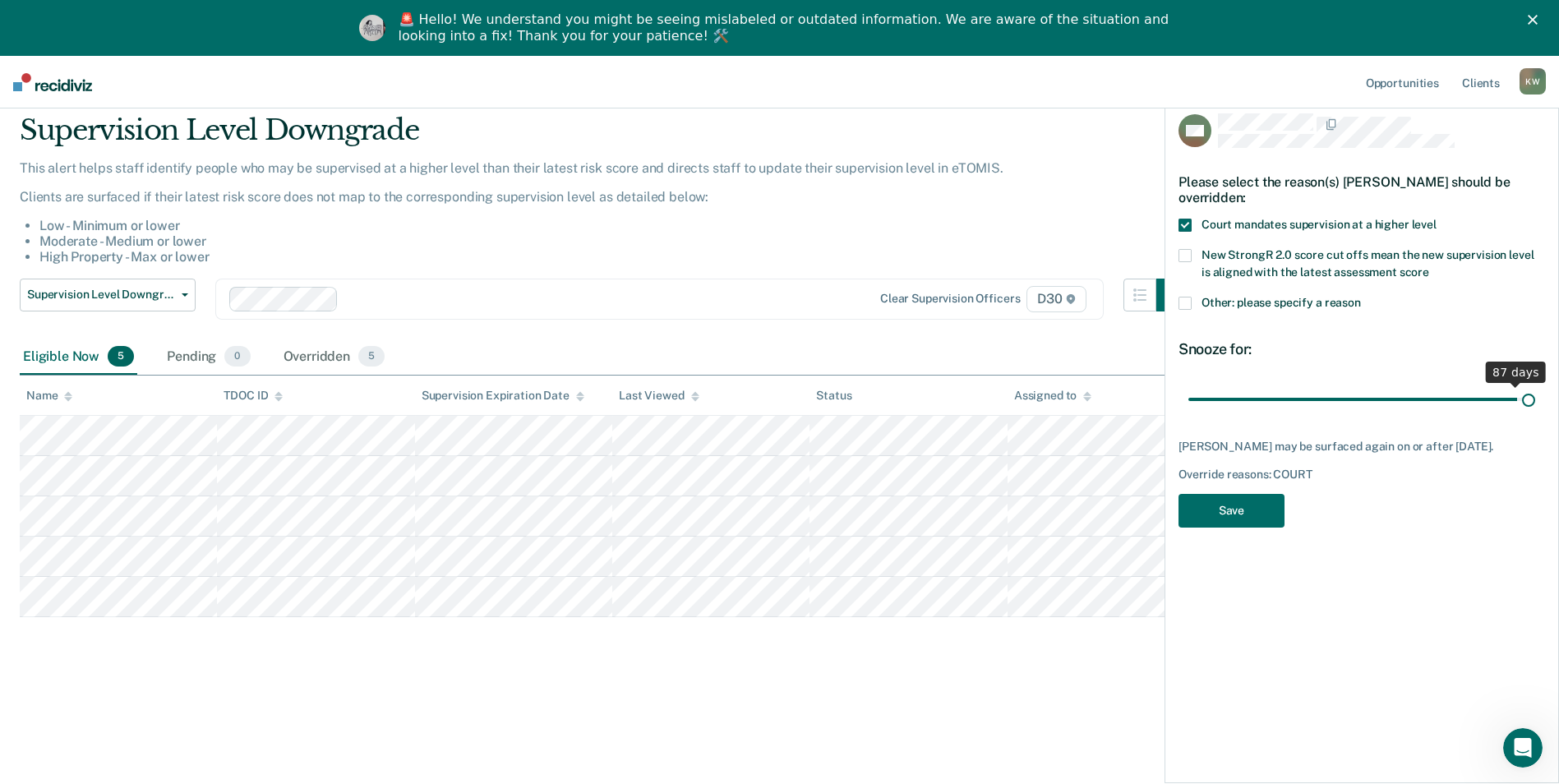
drag, startPoint x: 1300, startPoint y: 402, endPoint x: 1532, endPoint y: 426, distance: 233.2
type input "90"
click at [1532, 413] on input "range" at bounding box center [1361, 399] width 346 height 29
click at [1216, 514] on button "Save" at bounding box center [1232, 510] width 106 height 34
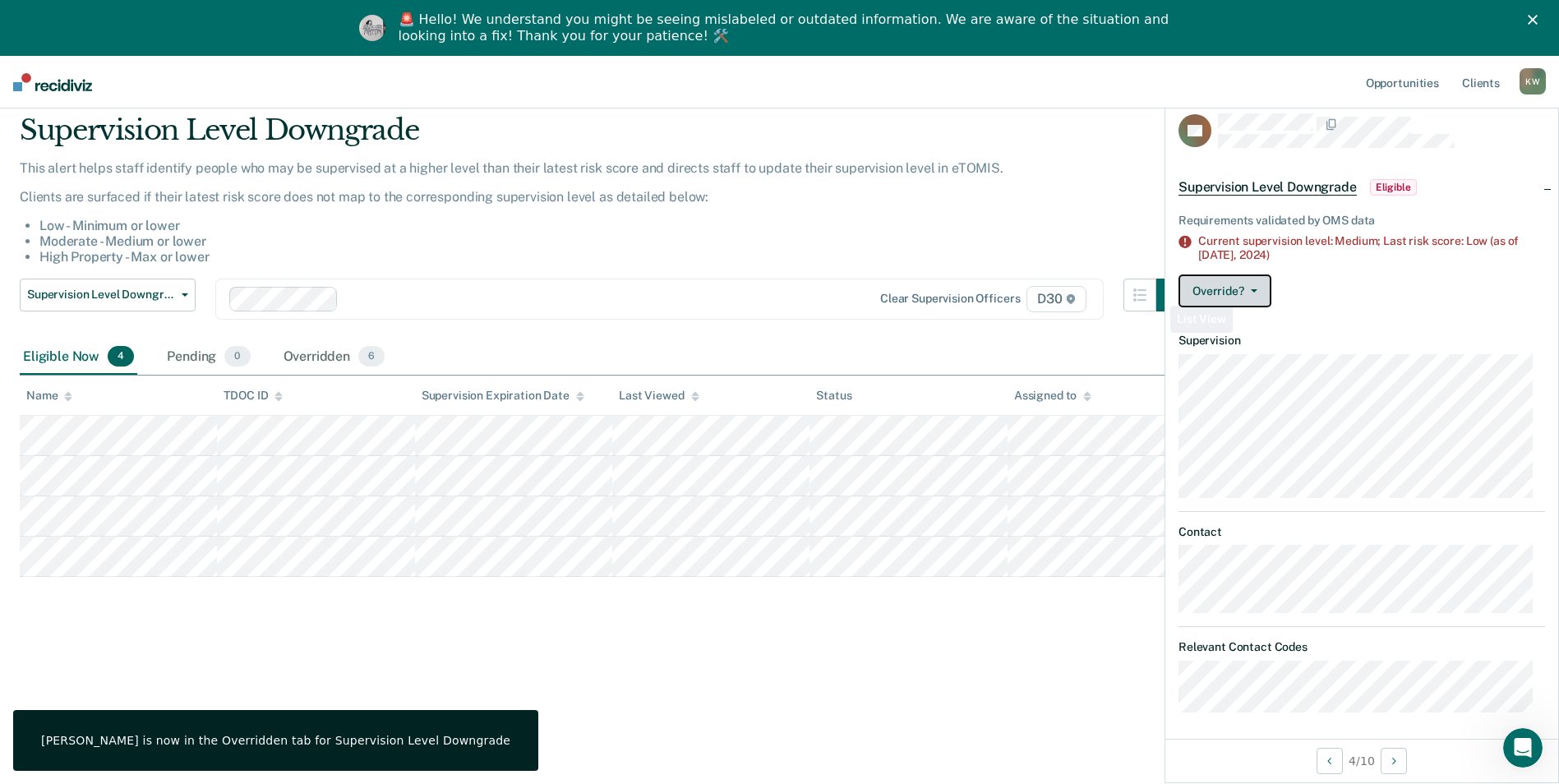
click at [1209, 291] on button "Override?" at bounding box center [1225, 291] width 93 height 33
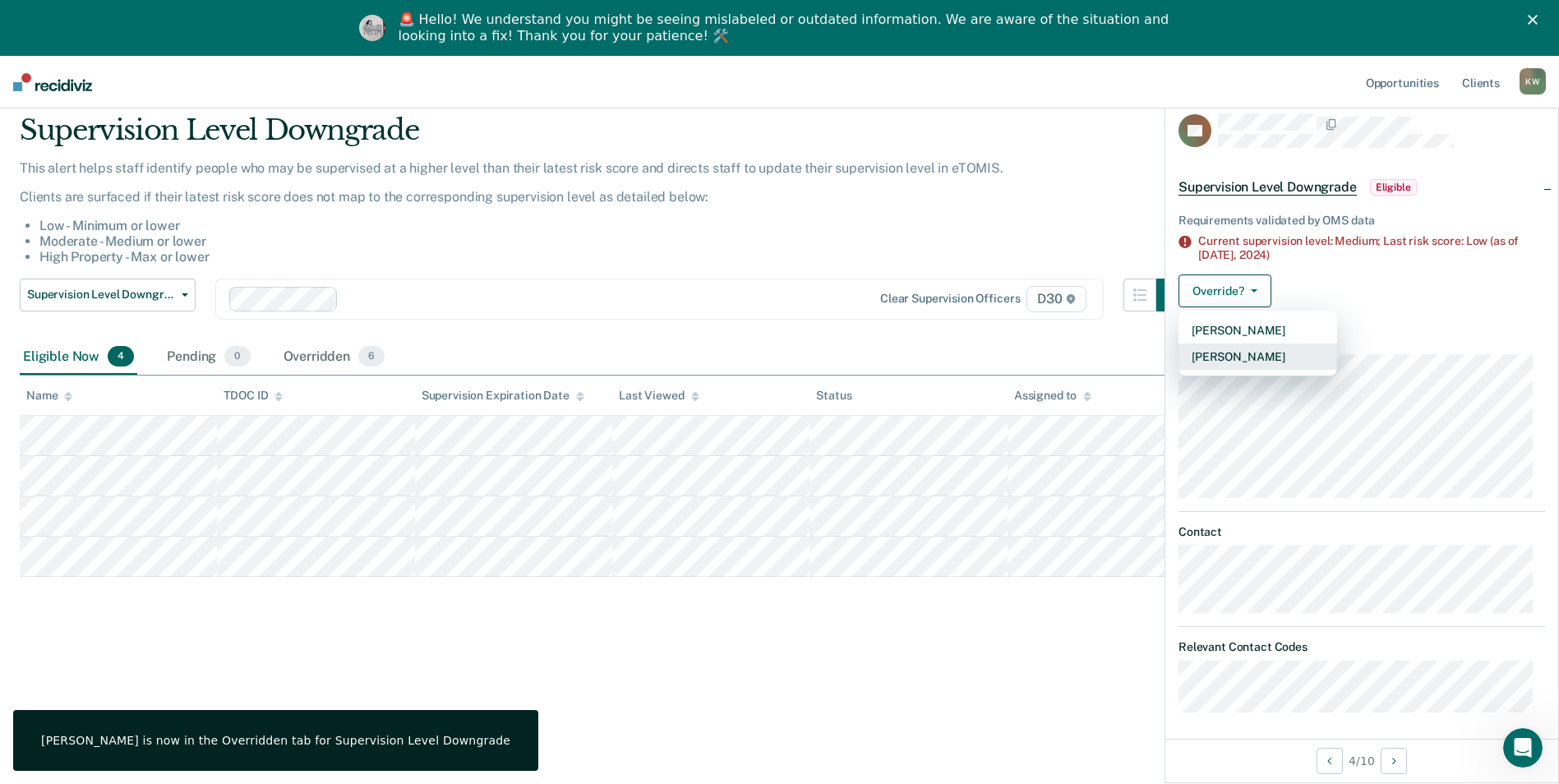
click at [1235, 360] on button "[PERSON_NAME]" at bounding box center [1258, 357] width 158 height 26
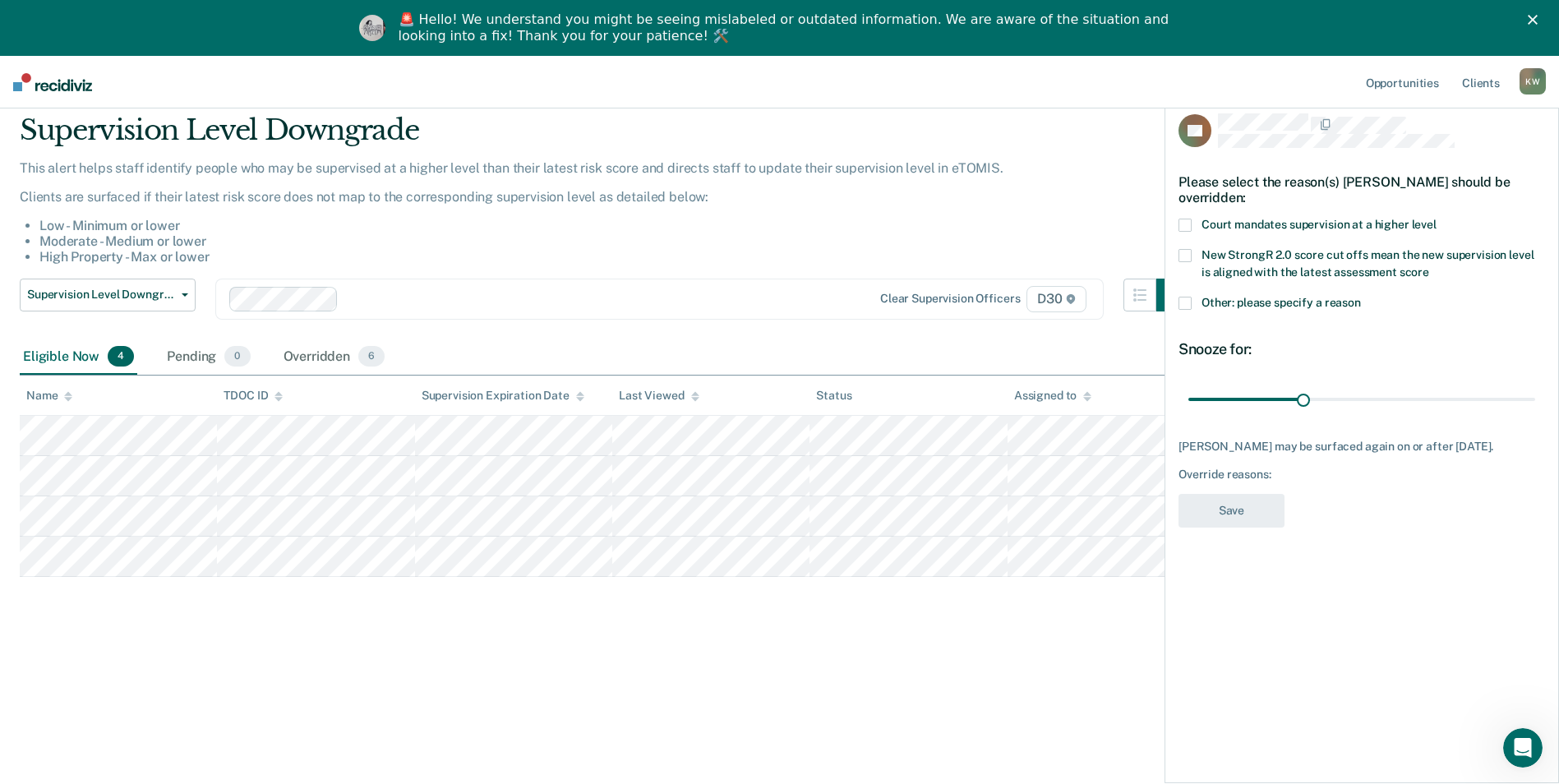
click at [1180, 227] on span at bounding box center [1185, 224] width 13 height 13
click at [1436, 218] on input "Court mandates supervision at a higher level" at bounding box center [1436, 218] width 0 height 0
drag, startPoint x: 1304, startPoint y: 395, endPoint x: 1417, endPoint y: 405, distance: 113.4
type input "60"
click at [1417, 405] on input "range" at bounding box center [1361, 399] width 346 height 29
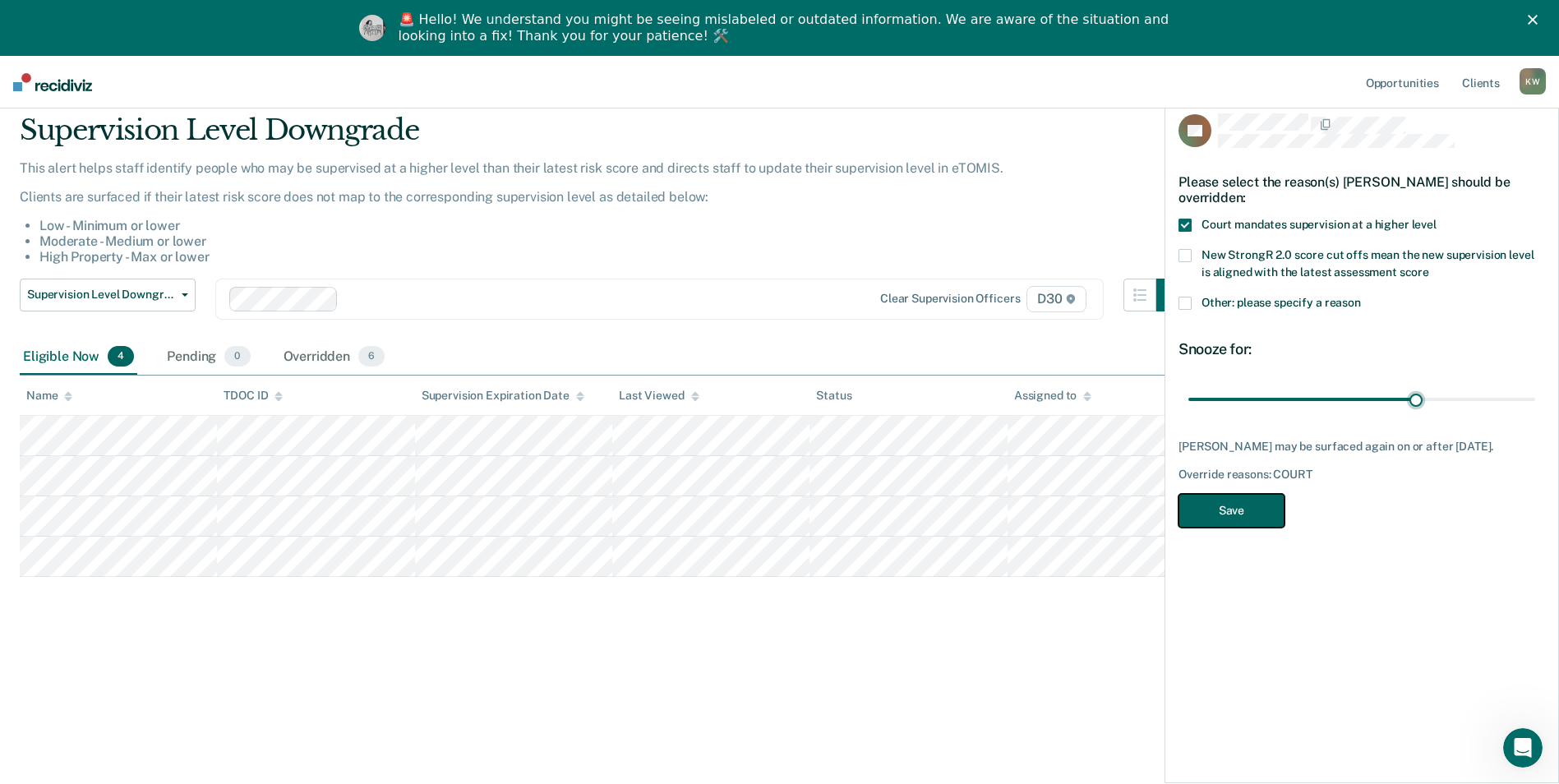
click at [1214, 509] on button "Save" at bounding box center [1232, 510] width 106 height 34
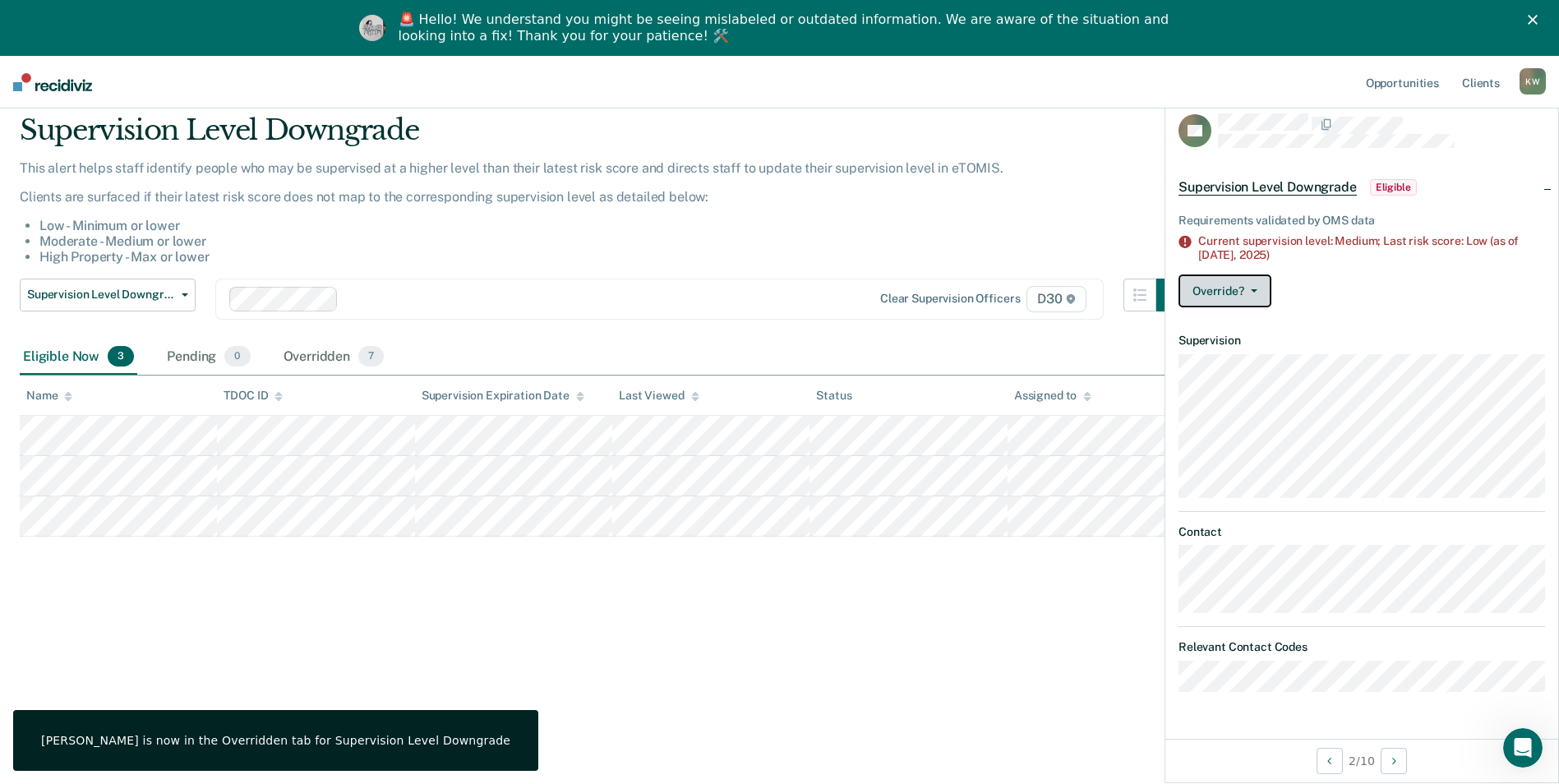
click at [1233, 289] on button "Override?" at bounding box center [1225, 291] width 93 height 33
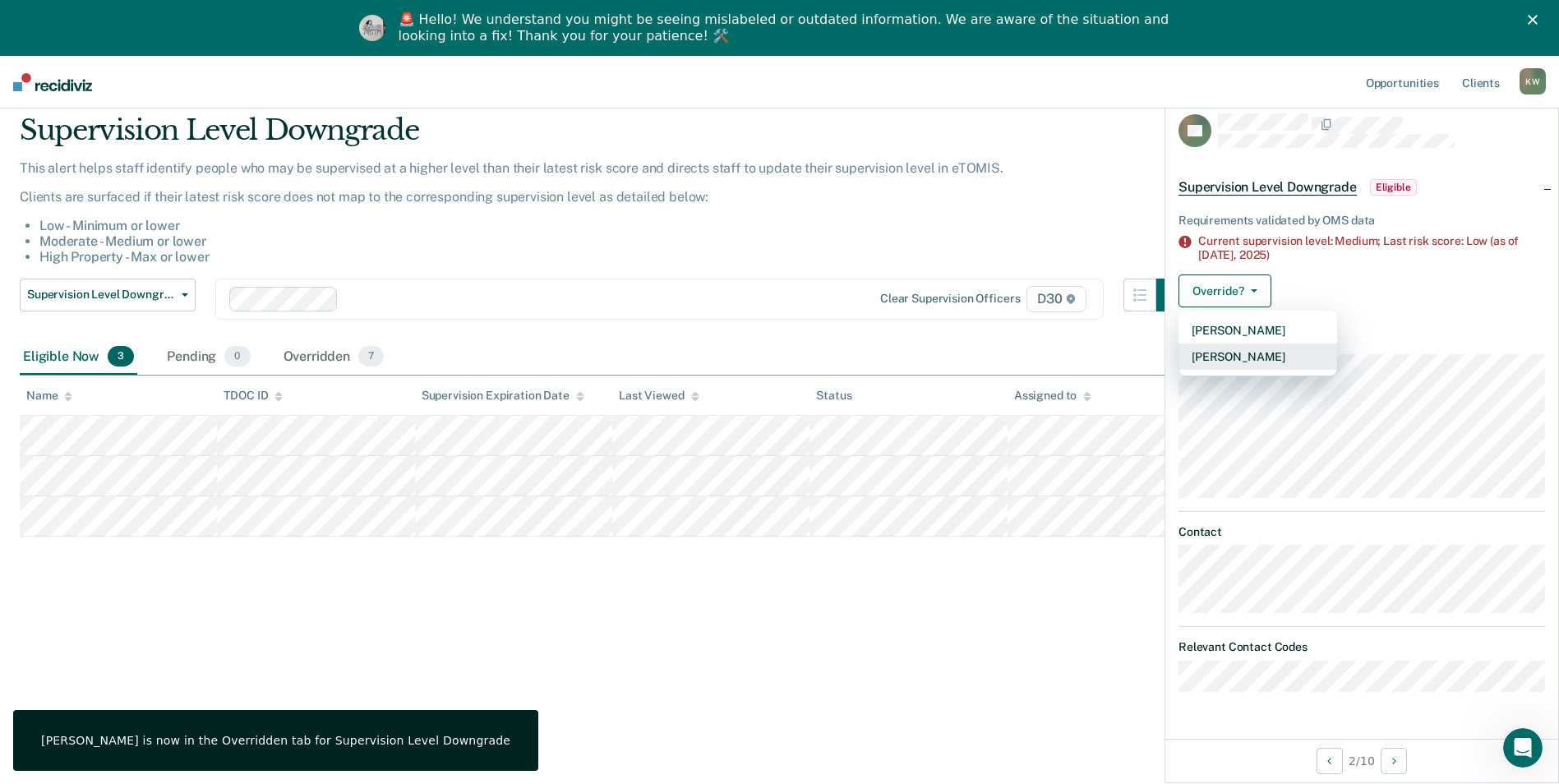
click at [1228, 357] on button "[PERSON_NAME]" at bounding box center [1258, 357] width 158 height 26
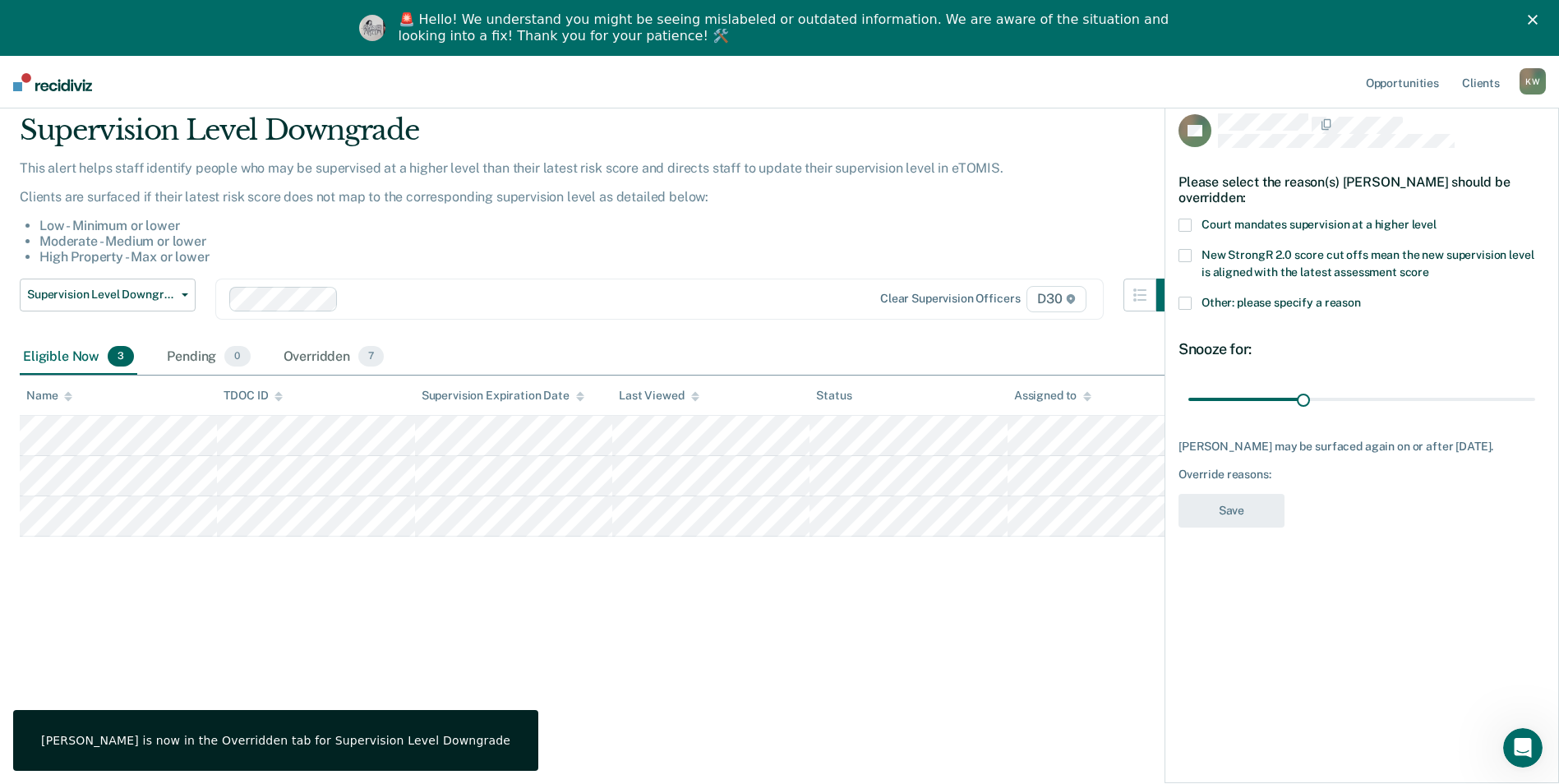
click at [1190, 219] on span at bounding box center [1185, 224] width 13 height 13
click at [1436, 218] on input "Court mandates supervision at a higher level" at bounding box center [1436, 218] width 0 height 0
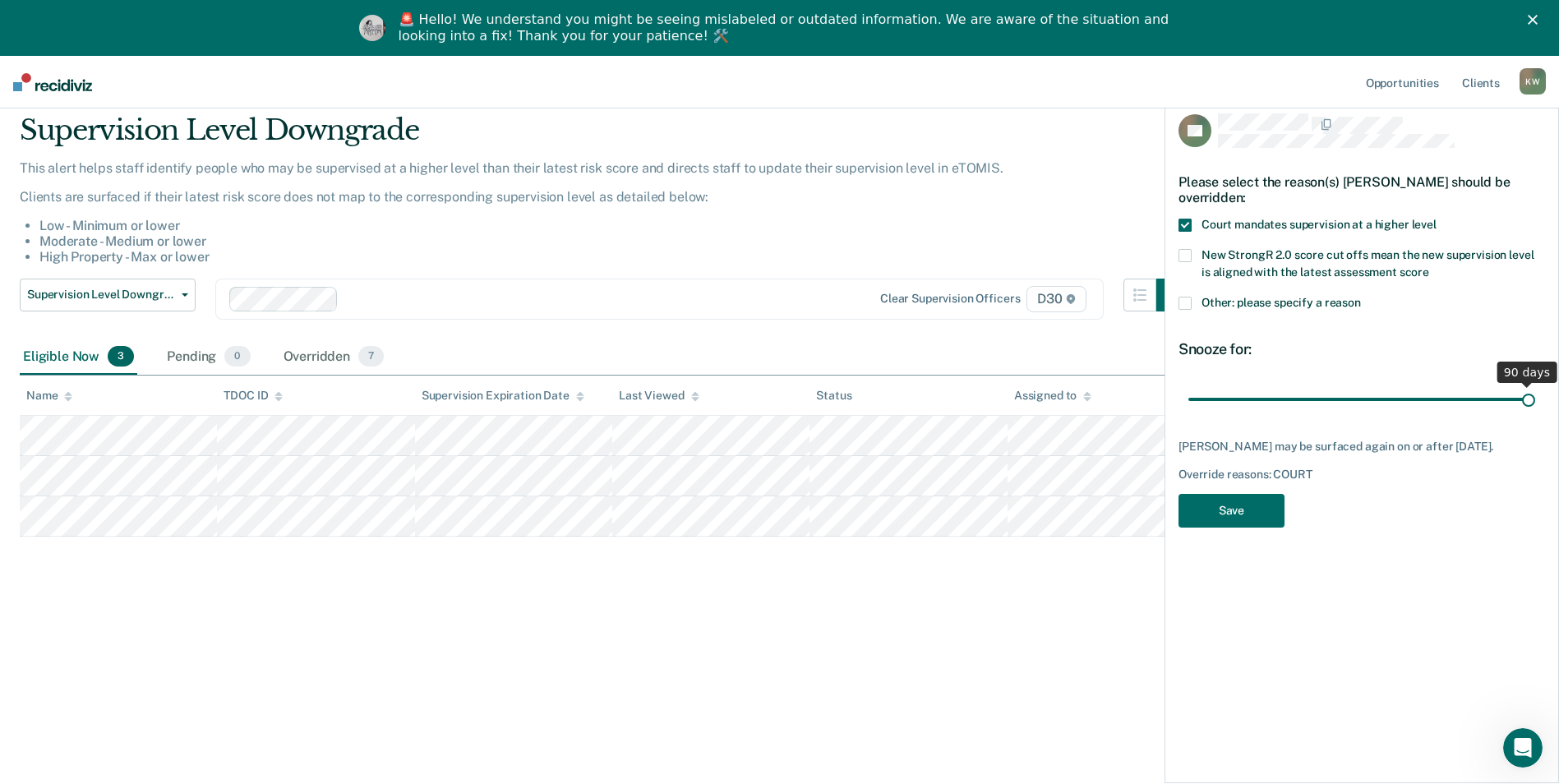
drag, startPoint x: 1301, startPoint y: 390, endPoint x: 1534, endPoint y: 401, distance: 233.3
type input "90"
click at [1534, 401] on input "range" at bounding box center [1361, 399] width 346 height 29
click at [1253, 515] on button "Save" at bounding box center [1232, 510] width 106 height 34
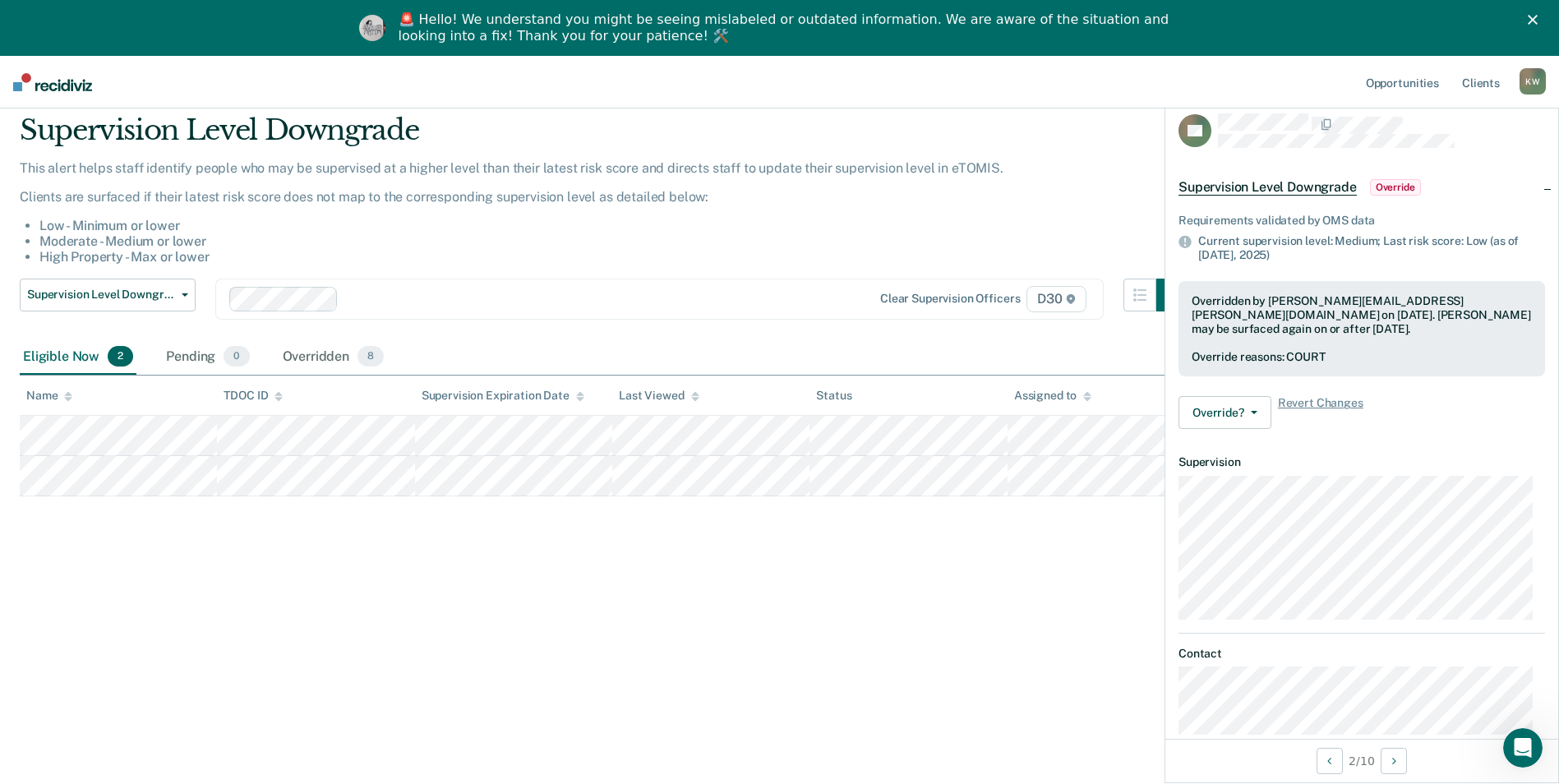
scroll to position [0, 0]
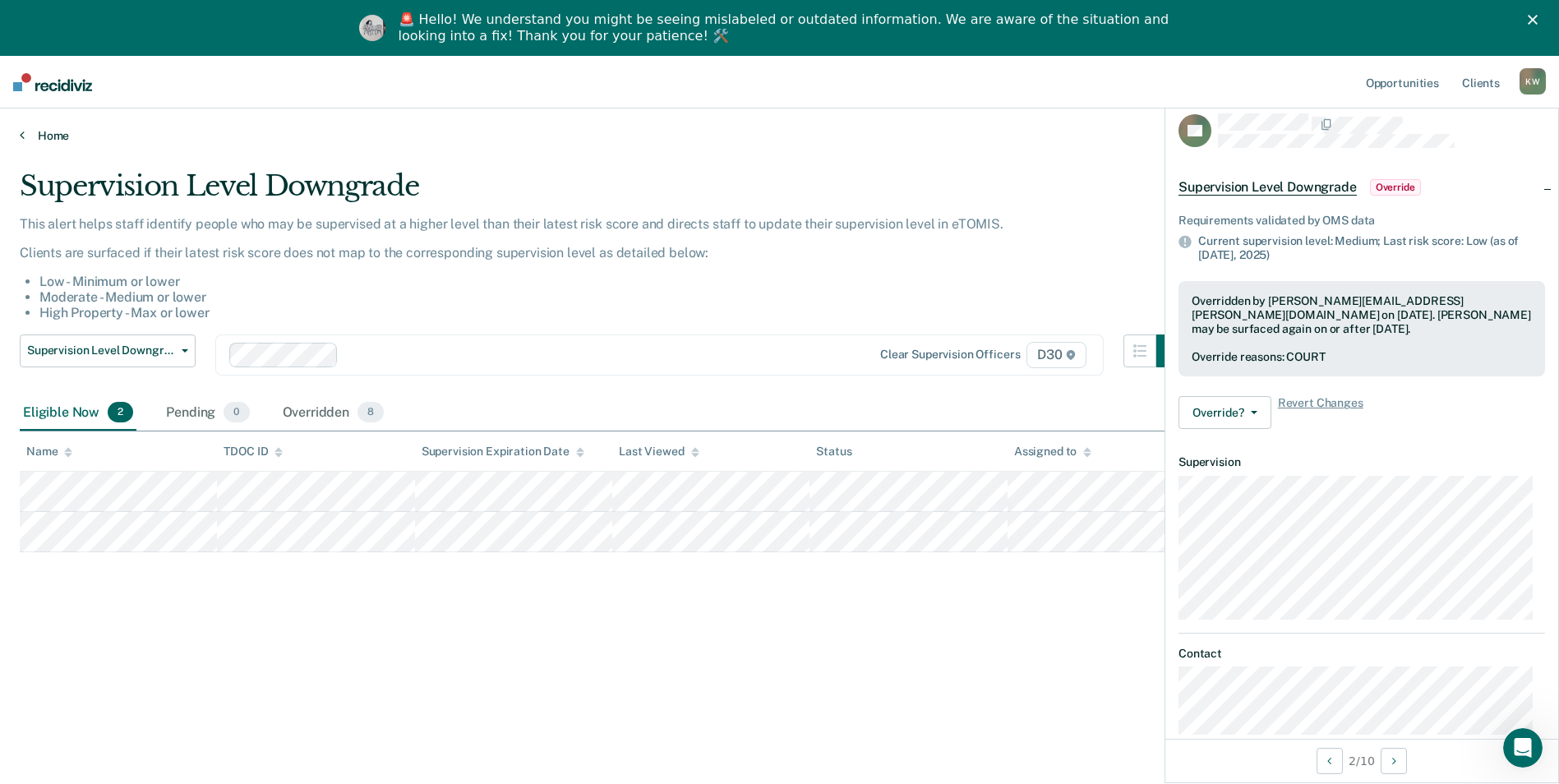
click at [55, 128] on link "Home" at bounding box center [780, 135] width 1520 height 15
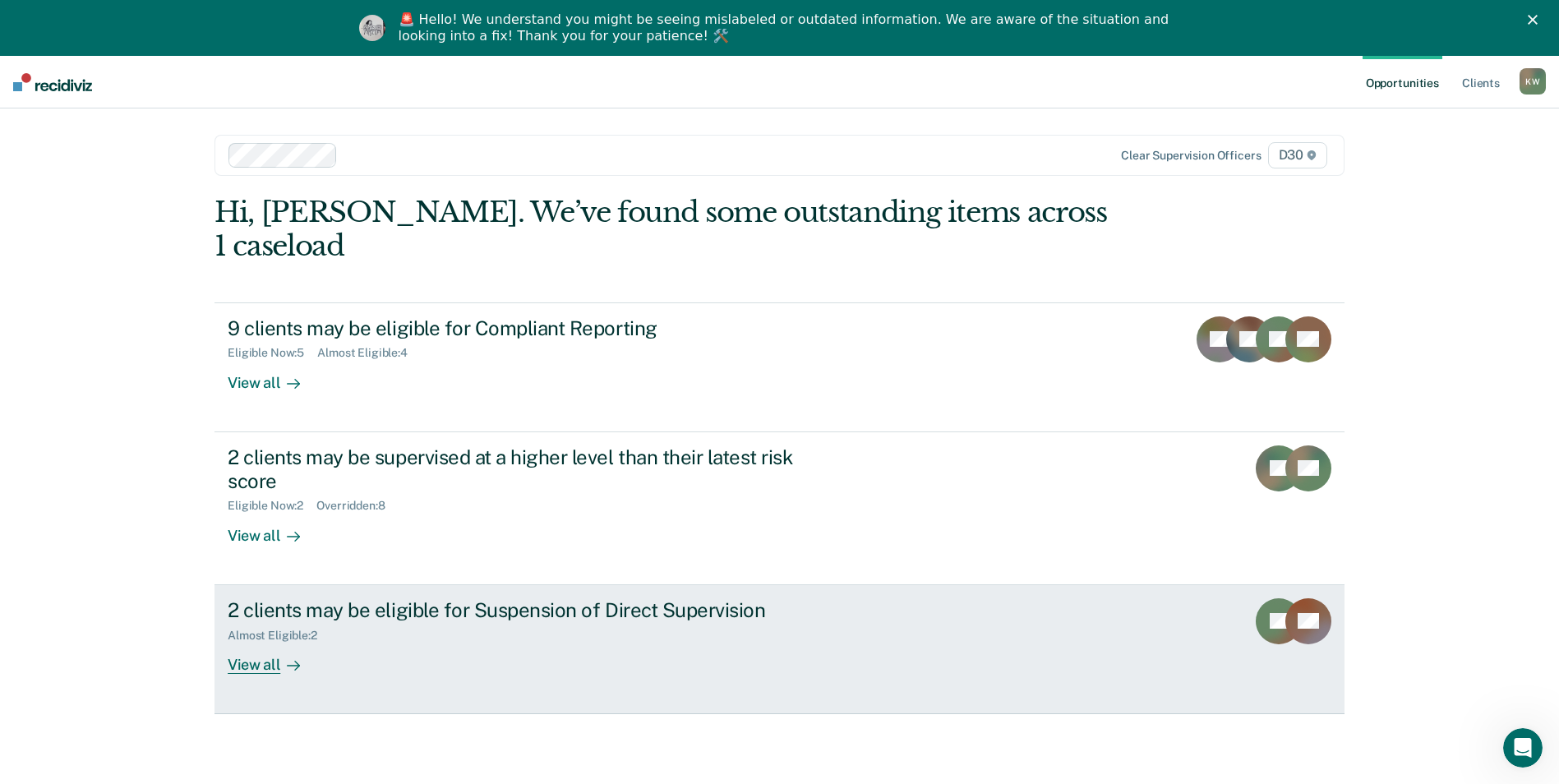
click at [260, 641] on div "View all" at bounding box center [274, 657] width 92 height 32
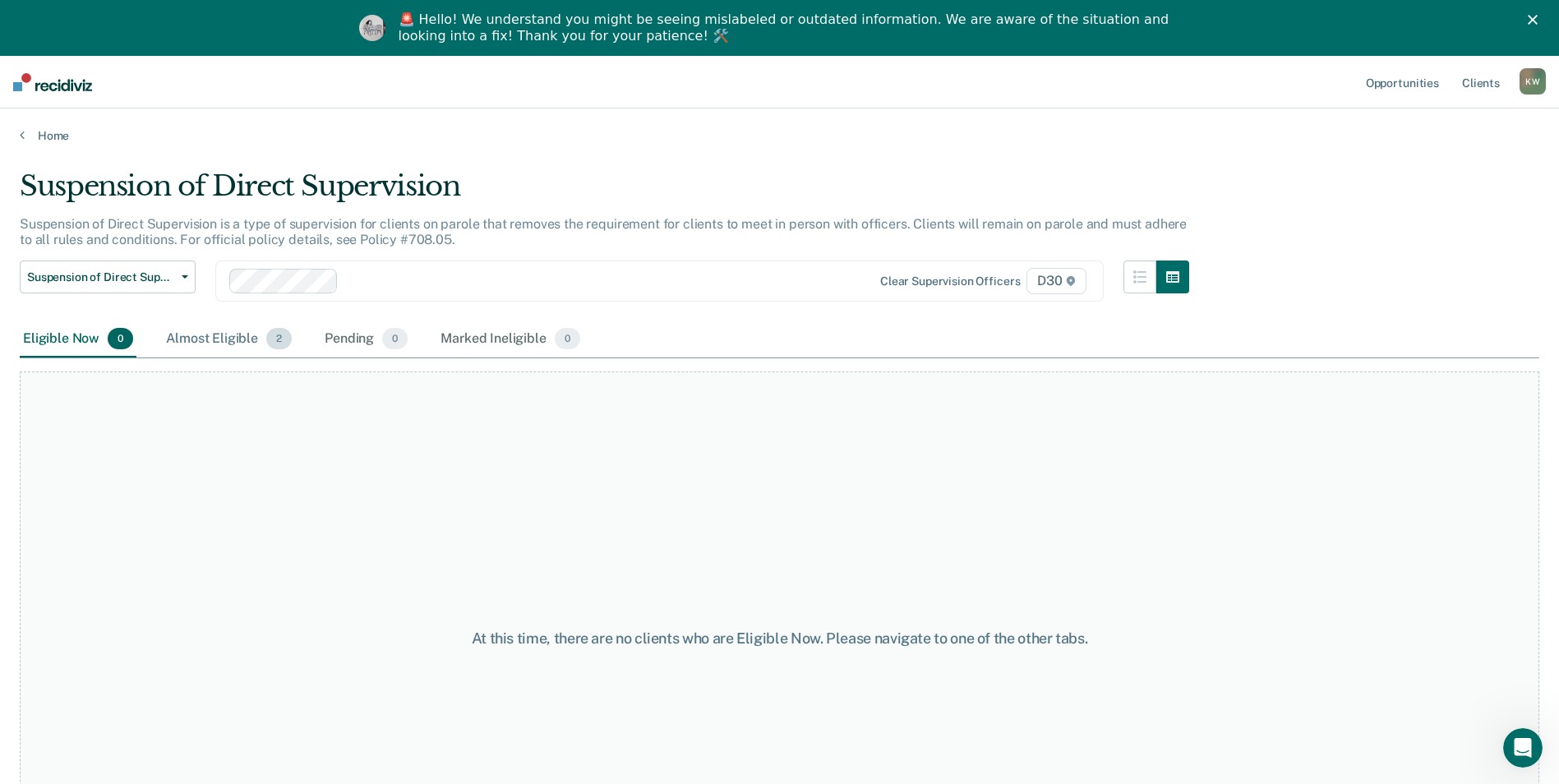
click at [213, 335] on div "Almost Eligible 2" at bounding box center [229, 339] width 132 height 37
